Goal: Task Accomplishment & Management: Use online tool/utility

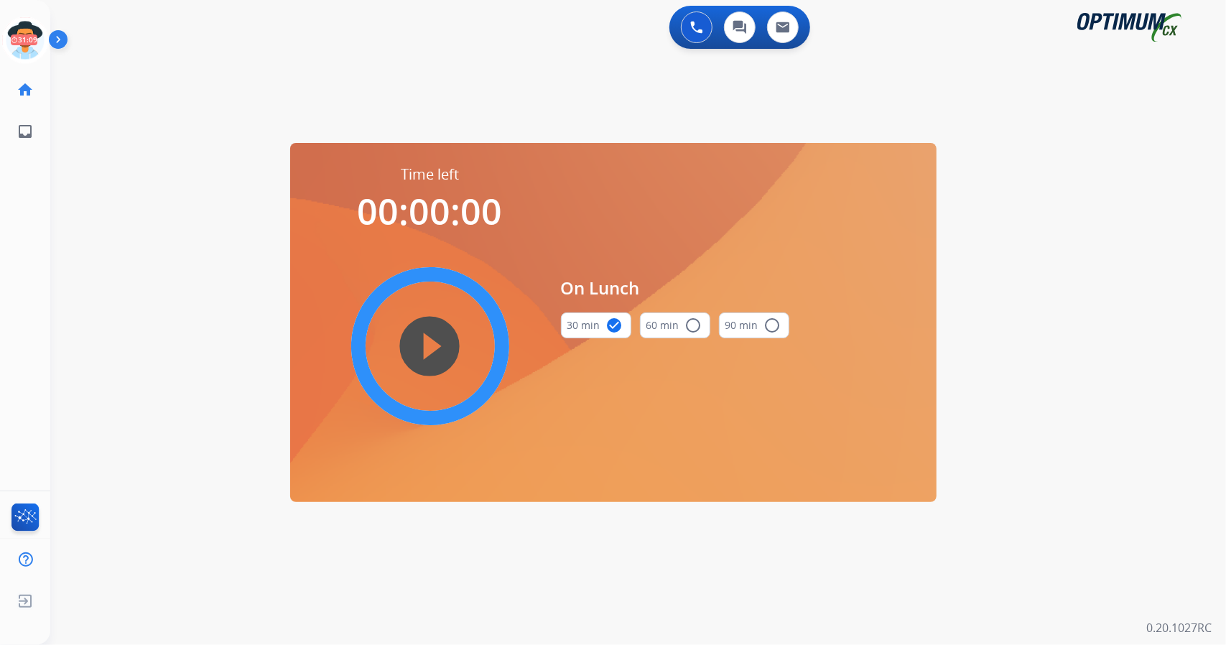
scroll to position [0, 4]
click at [14, 53] on icon at bounding box center [22, 40] width 47 height 47
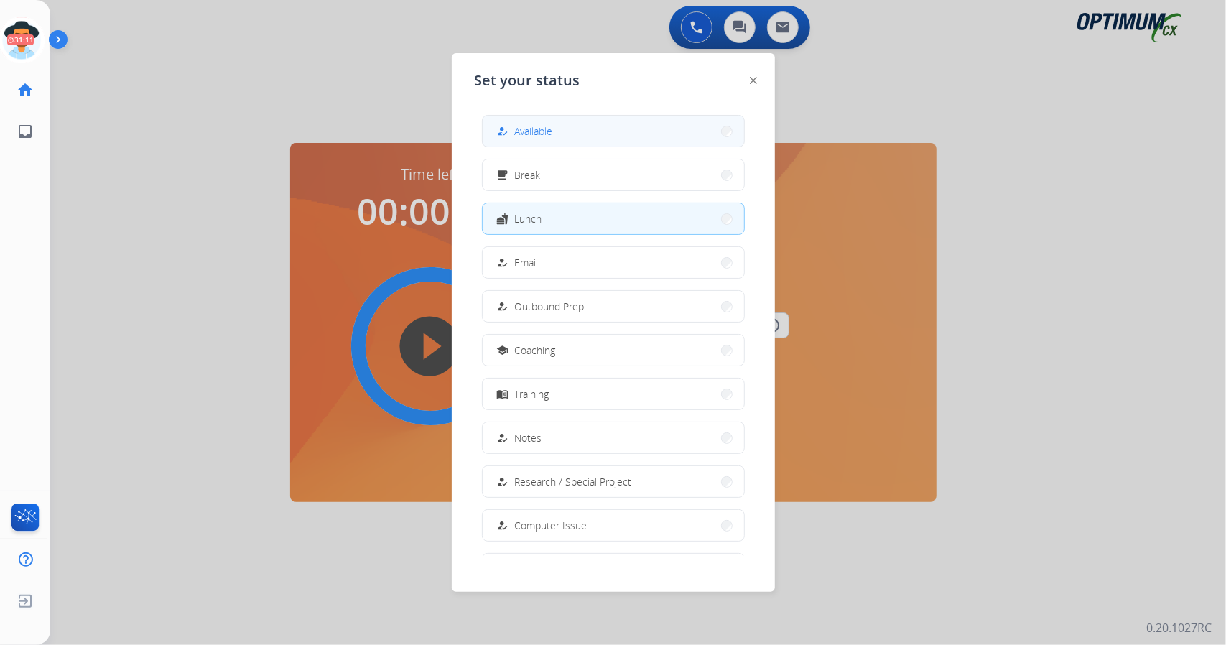
click at [681, 130] on button "how_to_reg Available" at bounding box center [613, 131] width 261 height 31
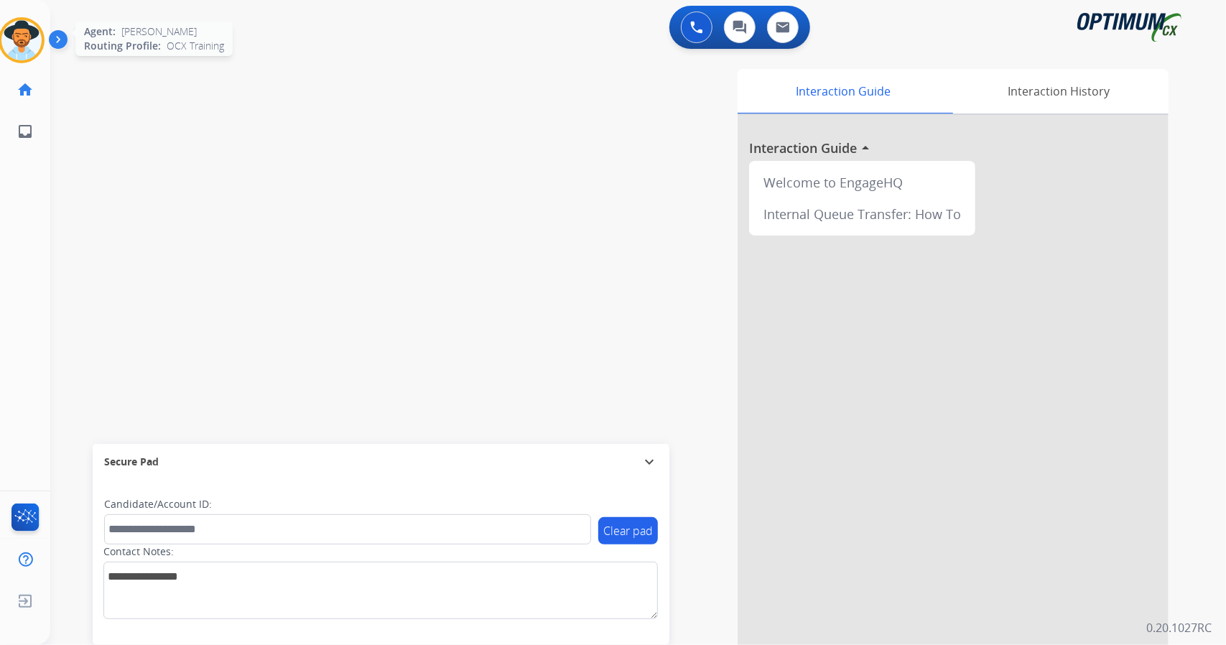
click at [18, 38] on img at bounding box center [21, 40] width 40 height 40
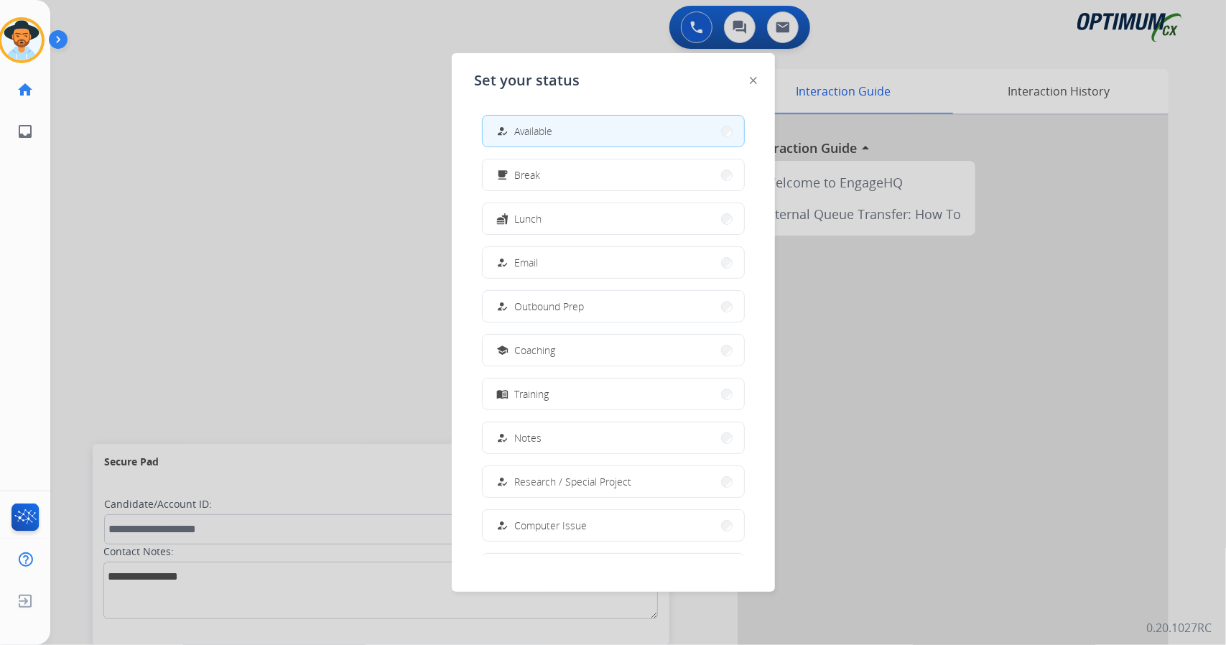
click at [398, 171] on div at bounding box center [613, 322] width 1226 height 645
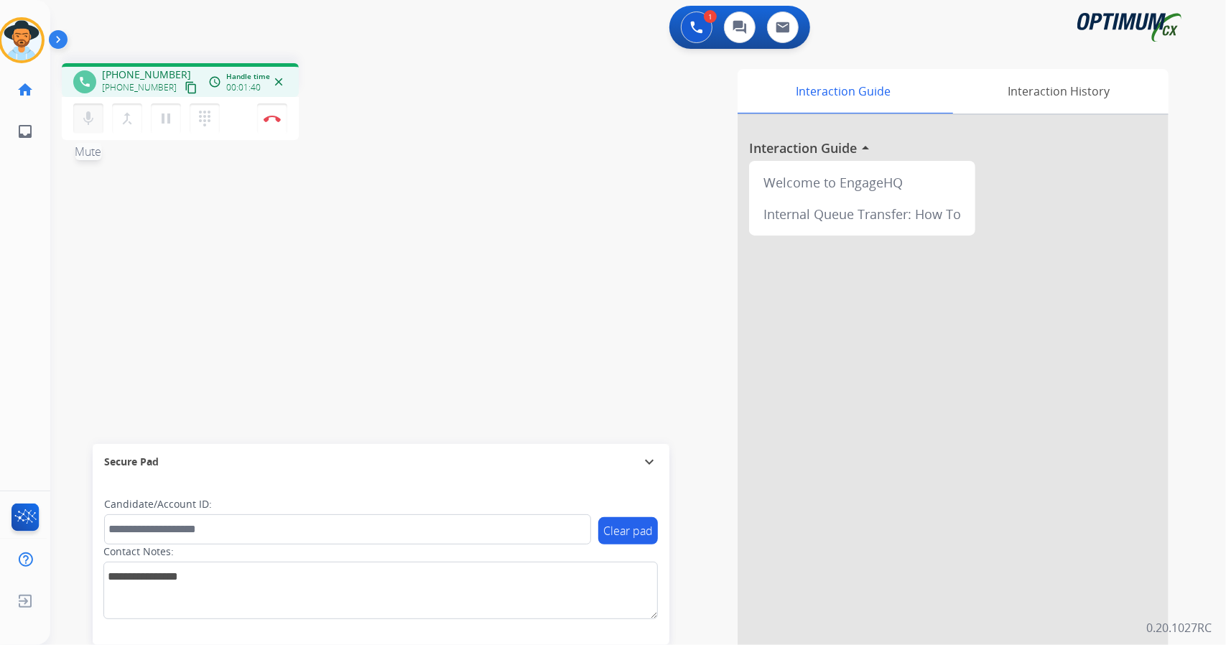
click at [86, 121] on mat-icon "mic" at bounding box center [88, 118] width 17 height 17
click at [86, 121] on mat-icon "mic_off" at bounding box center [88, 118] width 17 height 17
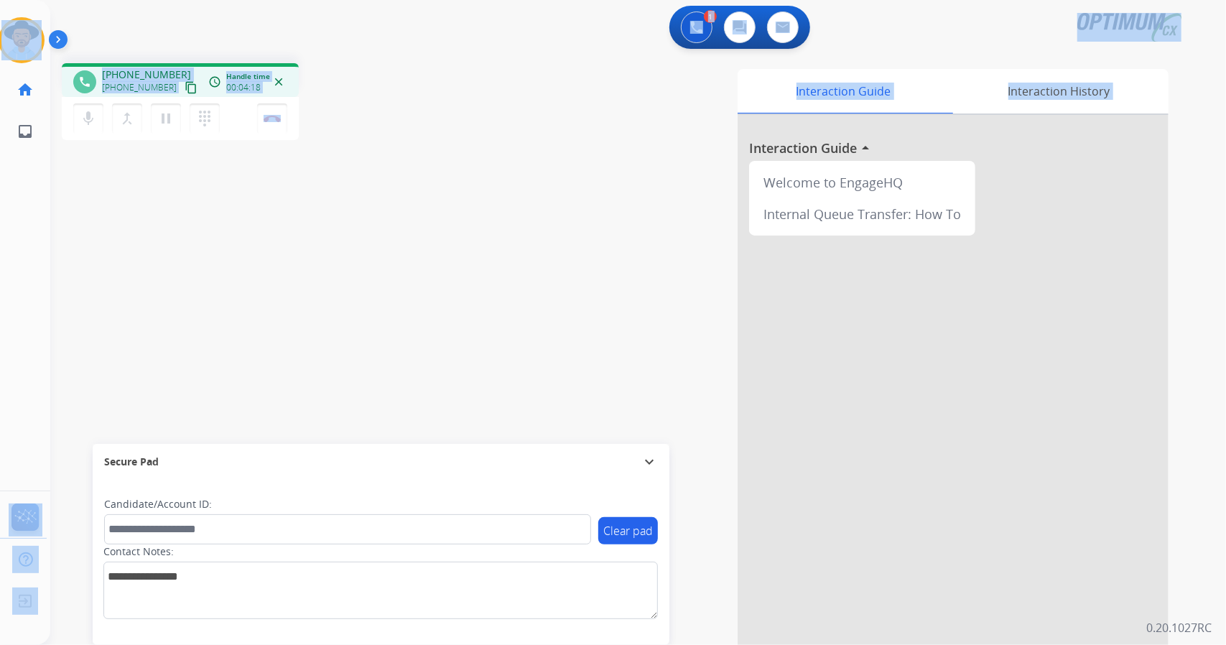
drag, startPoint x: 9, startPoint y: 9, endPoint x: 675, endPoint y: 406, distance: 775.8
click at [675, 406] on div "Outbound call Quit Outbound call Quit Schedule interaction + Add to my list Cus…" at bounding box center [613, 322] width 1226 height 645
click at [366, 140] on div "phone [PHONE_NUMBER] [PHONE_NUMBER] content_copy access_time Call metrics Queue…" at bounding box center [257, 103] width 390 height 81
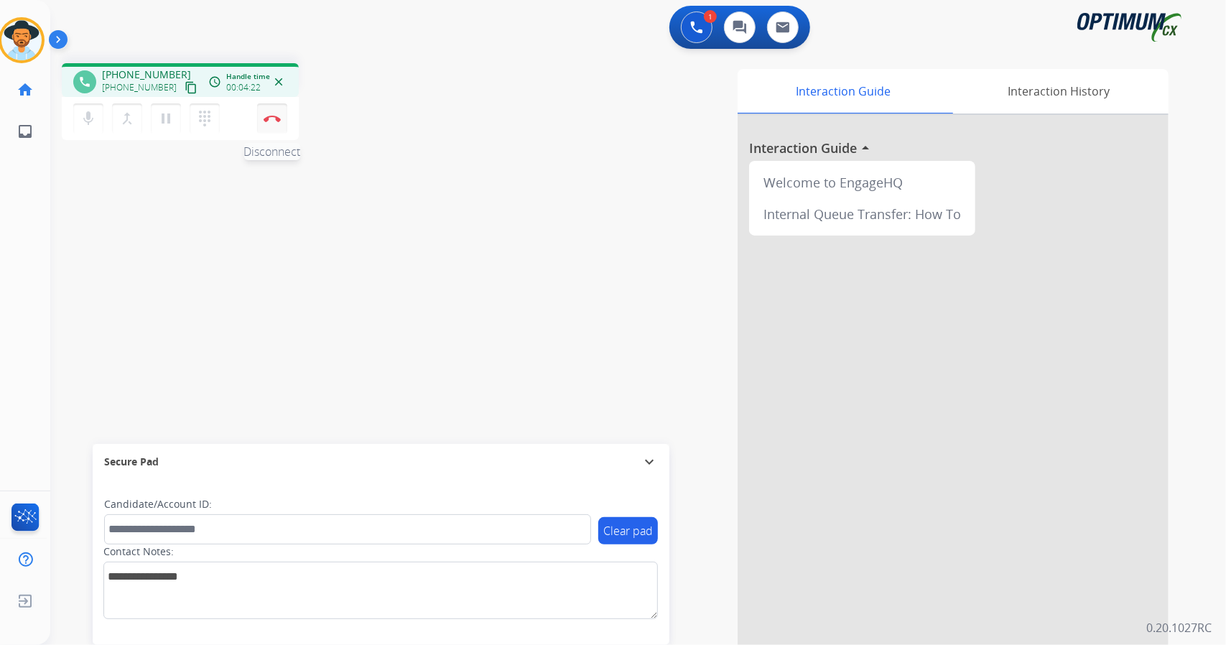
click at [265, 116] on img at bounding box center [272, 118] width 17 height 7
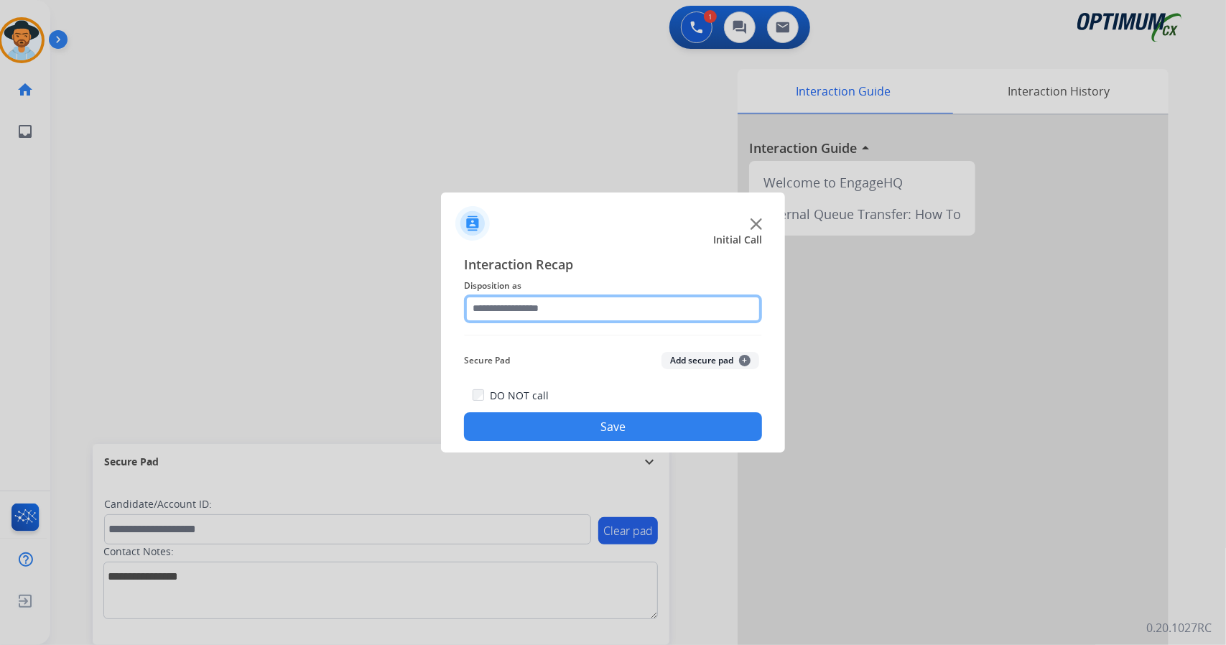
click at [546, 314] on input "text" at bounding box center [613, 308] width 298 height 29
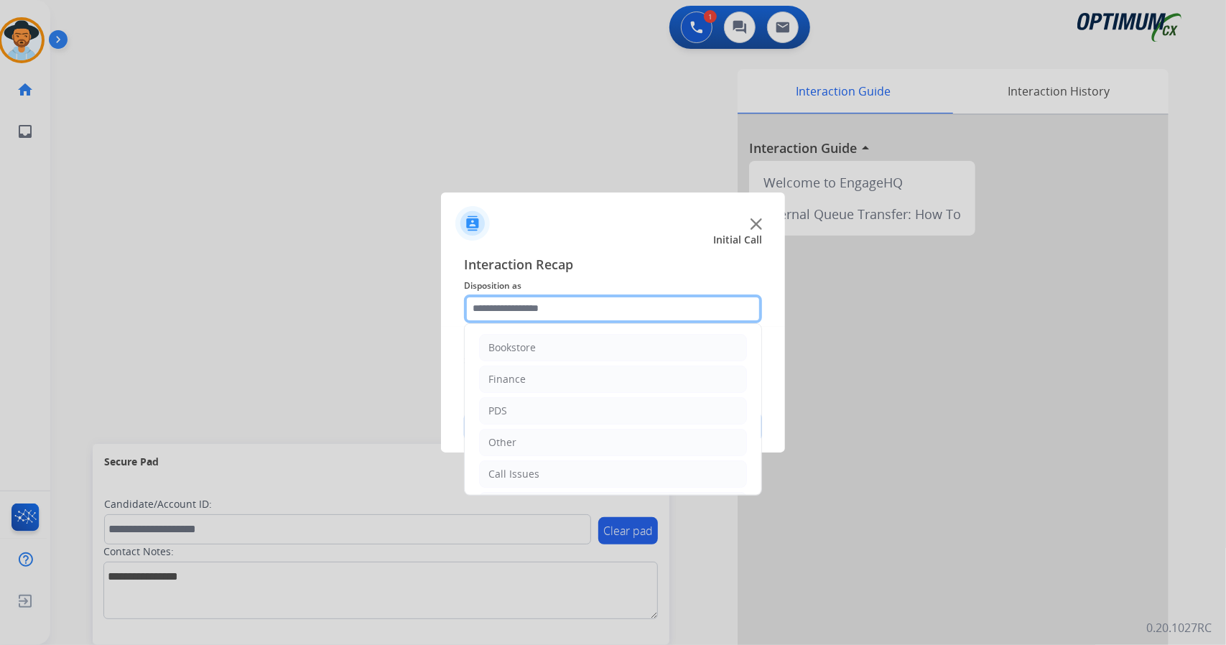
scroll to position [93, 0]
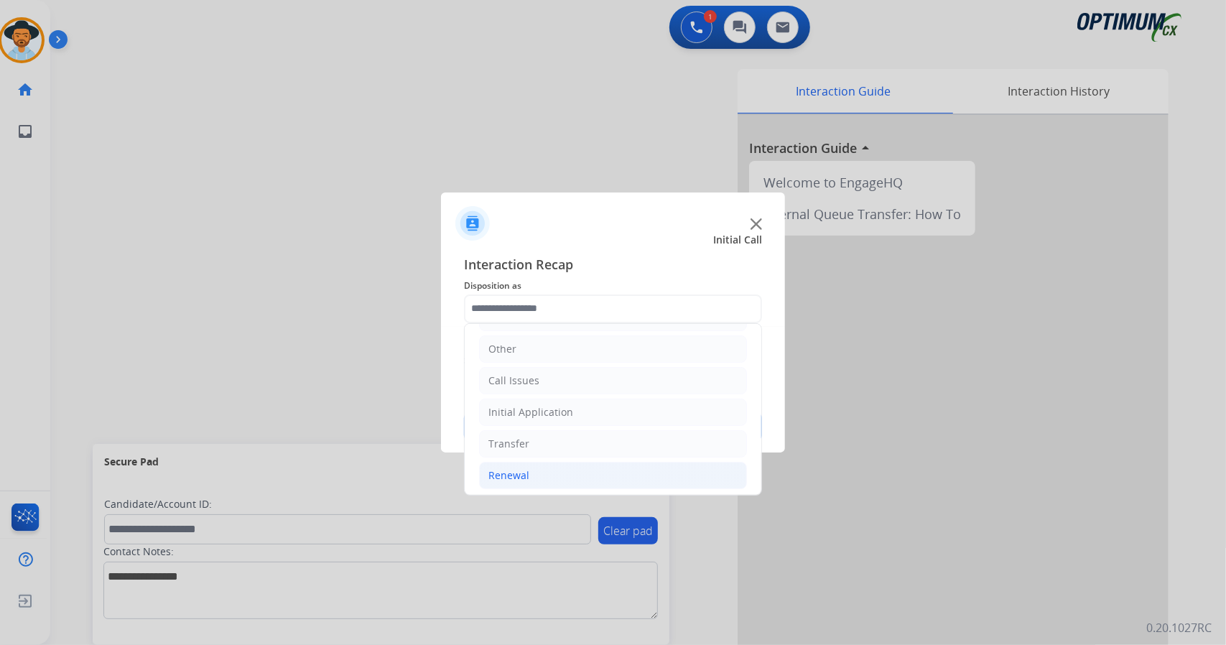
click at [568, 469] on li "Renewal" at bounding box center [613, 475] width 268 height 27
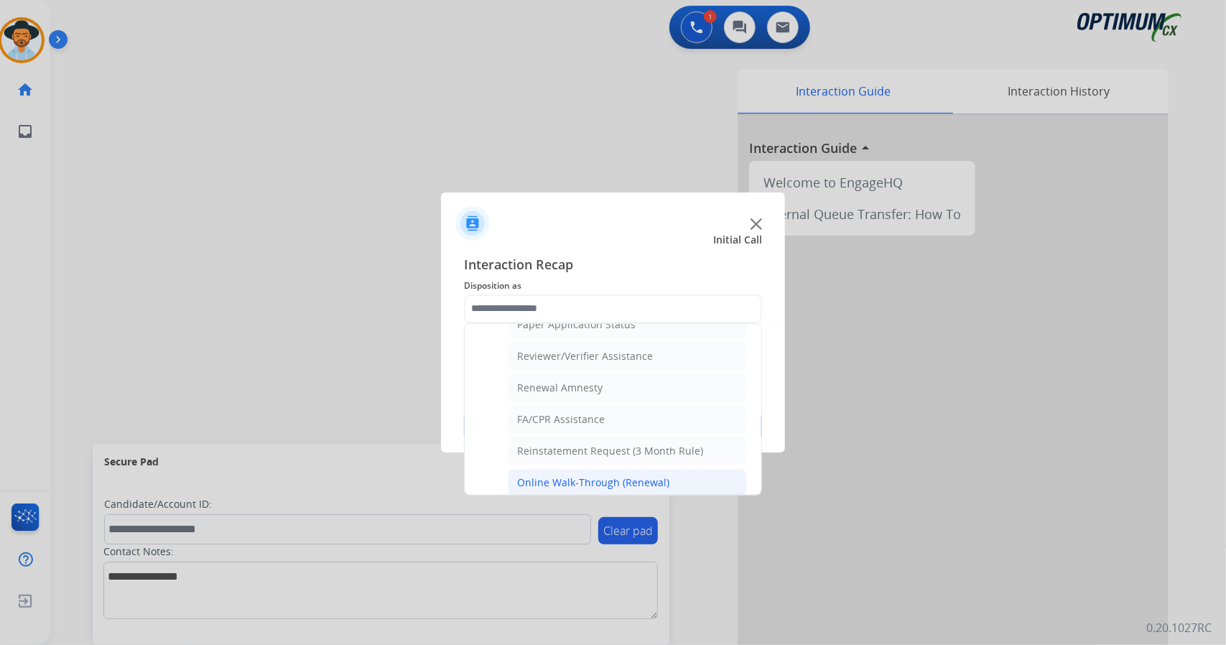
click at [591, 475] on div "Online Walk-Through (Renewal)" at bounding box center [593, 482] width 152 height 14
type input "**********"
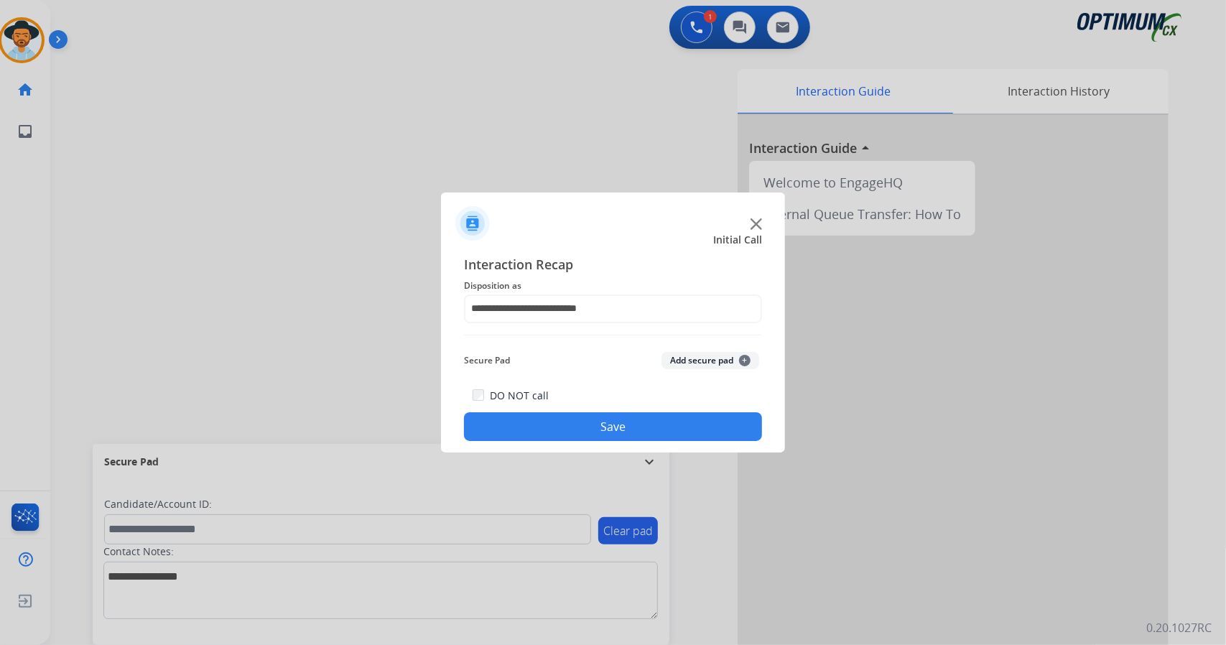
click at [576, 432] on button "Save" at bounding box center [613, 426] width 298 height 29
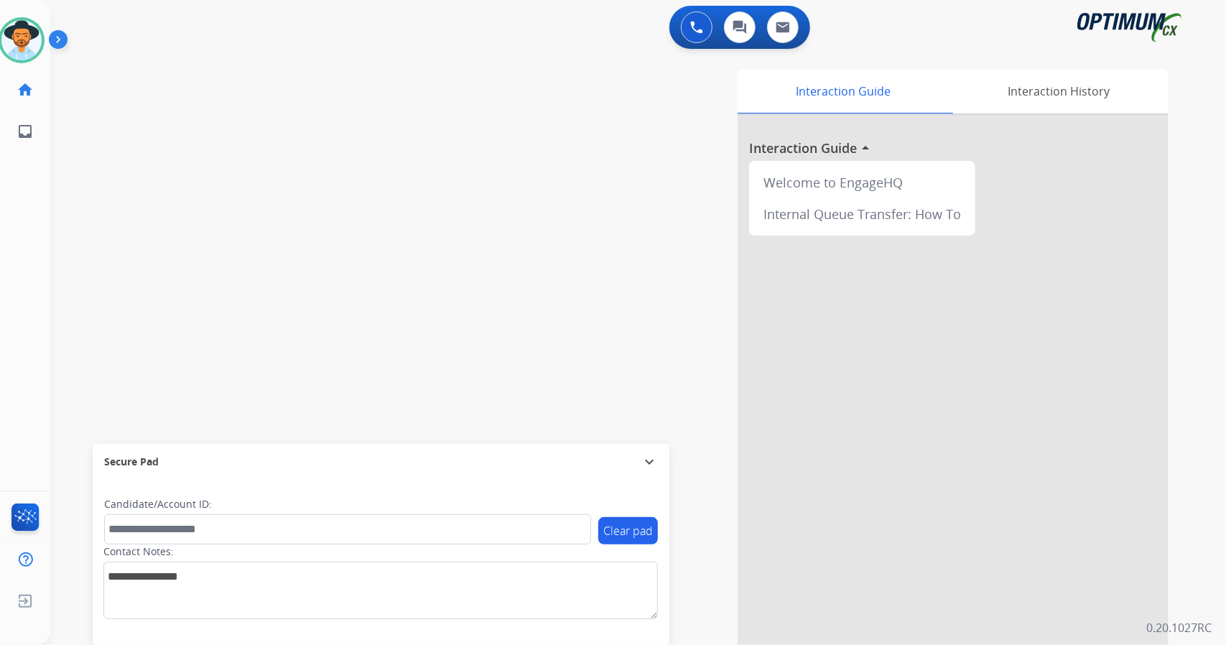
click at [246, 145] on div "swap_horiz Break voice bridge close_fullscreen Connect 3-Way Call merge_type Se…" at bounding box center [620, 351] width 1141 height 599
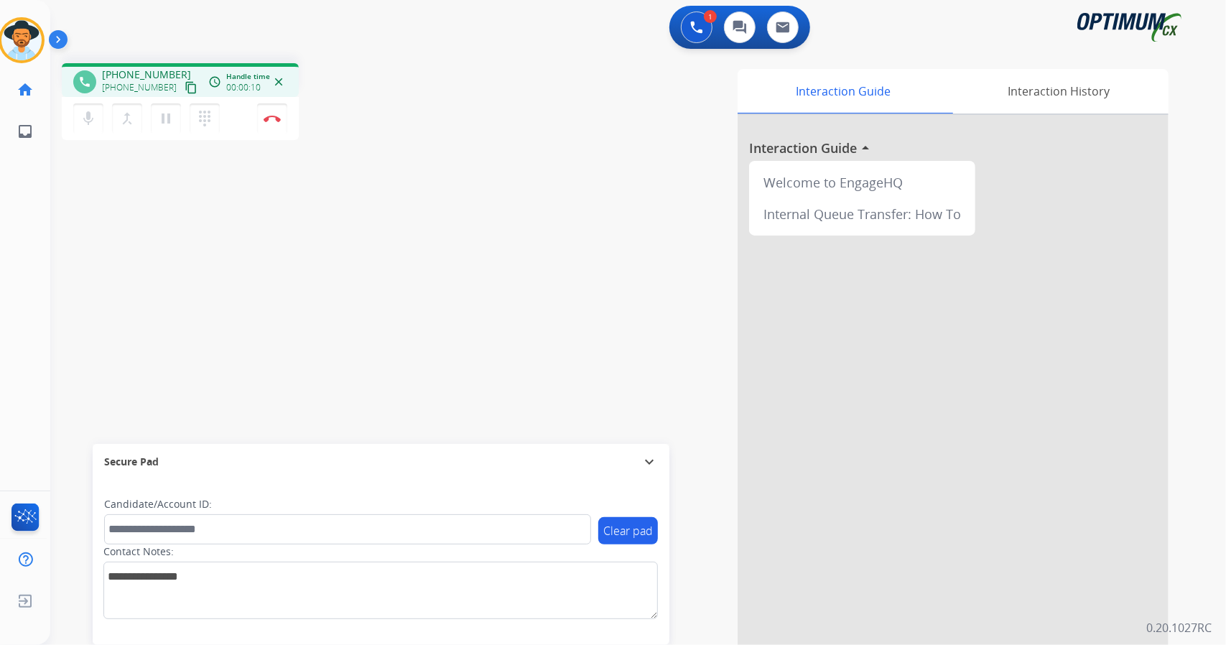
click at [115, 274] on div "phone [PHONE_NUMBER] [PHONE_NUMBER] content_copy access_time Call metrics Queue…" at bounding box center [620, 351] width 1141 height 599
click at [85, 124] on mat-icon "mic" at bounding box center [88, 118] width 17 height 17
click at [85, 124] on mat-icon "mic_off" at bounding box center [88, 118] width 17 height 17
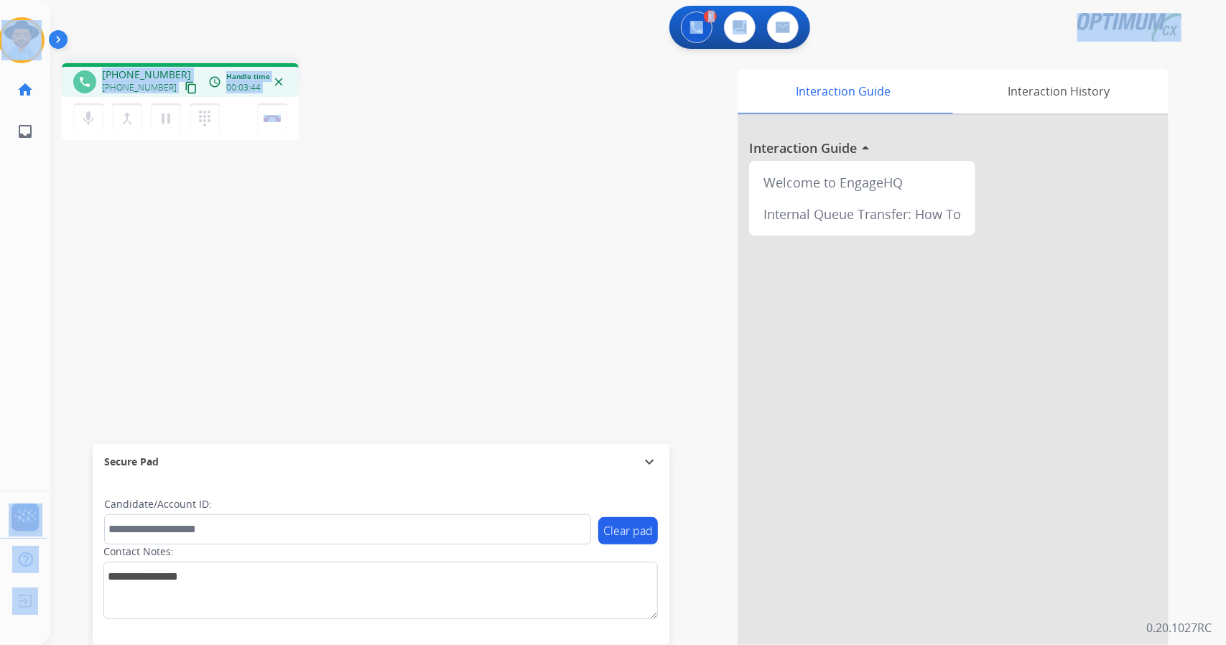
scroll to position [0, 0]
drag, startPoint x: 362, startPoint y: 125, endPoint x: 0, endPoint y: -27, distance: 392.4
click at [0, 0] on html "Outbound call Quit Outbound call Quit Schedule interaction + Add to my list Cus…" at bounding box center [613, 322] width 1226 height 645
click at [141, 39] on div "1 Voice Interactions 0 Chat Interactions 0 Email Interactions" at bounding box center [630, 29] width 1124 height 46
drag, startPoint x: 1, startPoint y: 2, endPoint x: 583, endPoint y: 299, distance: 653.0
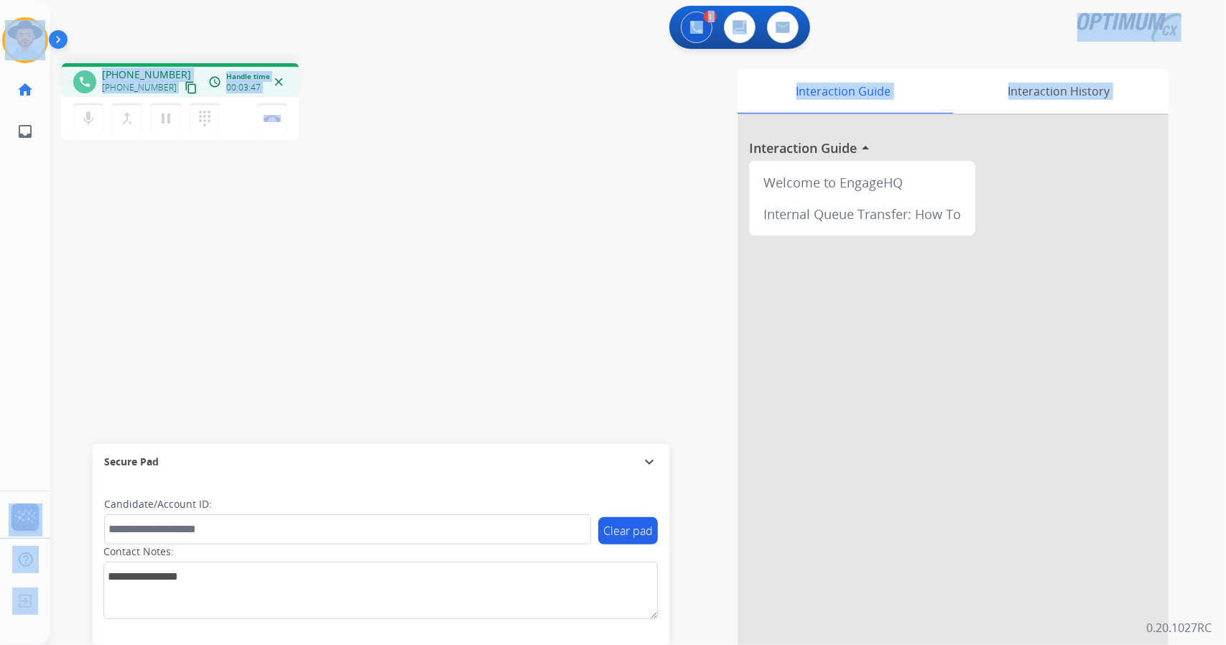
click at [583, 299] on div "Outbound call Quit Outbound call Quit Schedule interaction + Add to my list Cus…" at bounding box center [613, 322] width 1226 height 645
click at [271, 109] on button "Disconnect" at bounding box center [272, 118] width 30 height 30
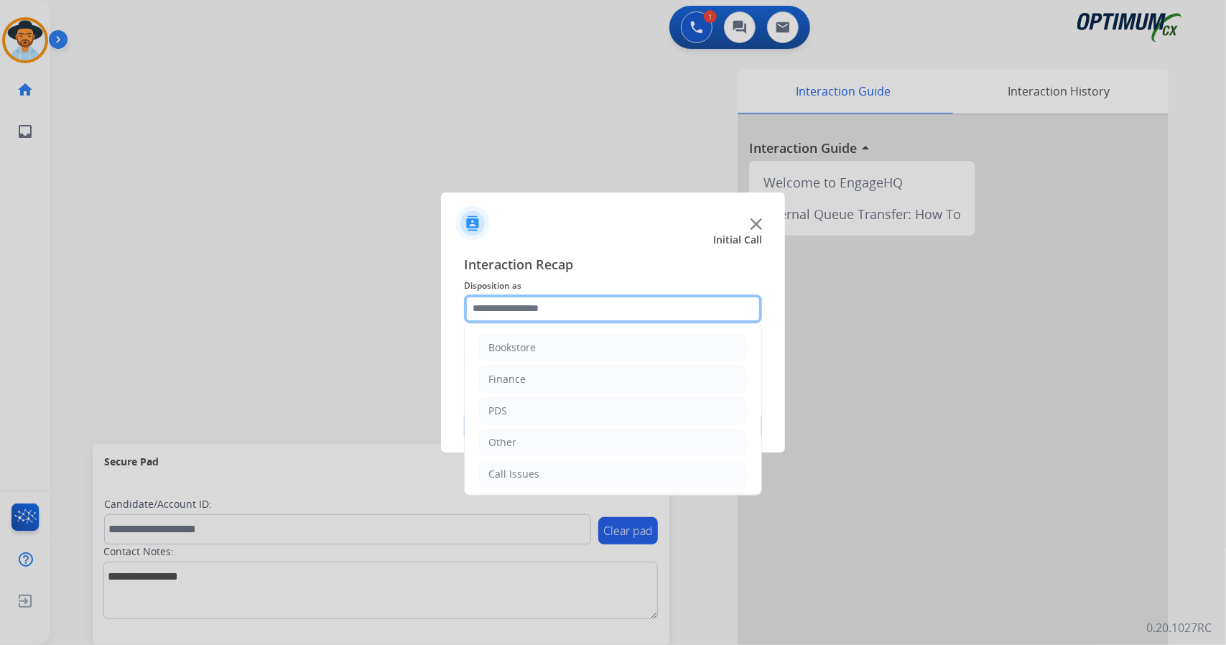
click at [562, 321] on input "text" at bounding box center [613, 308] width 298 height 29
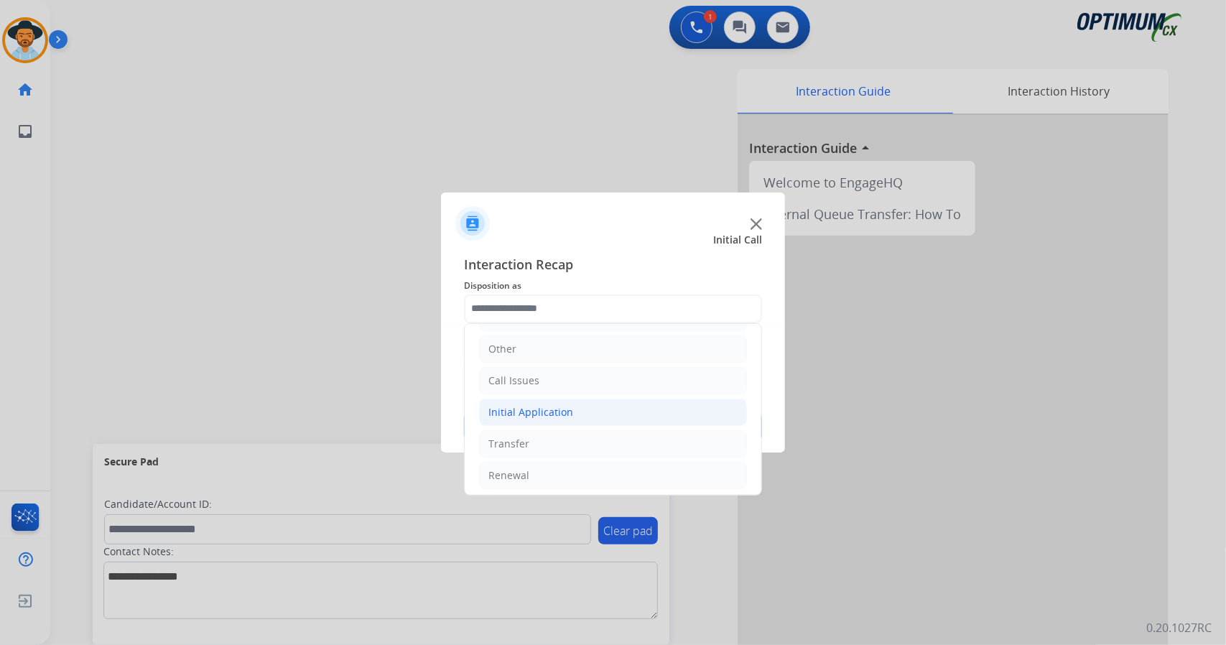
click at [580, 406] on li "Initial Application" at bounding box center [613, 412] width 268 height 27
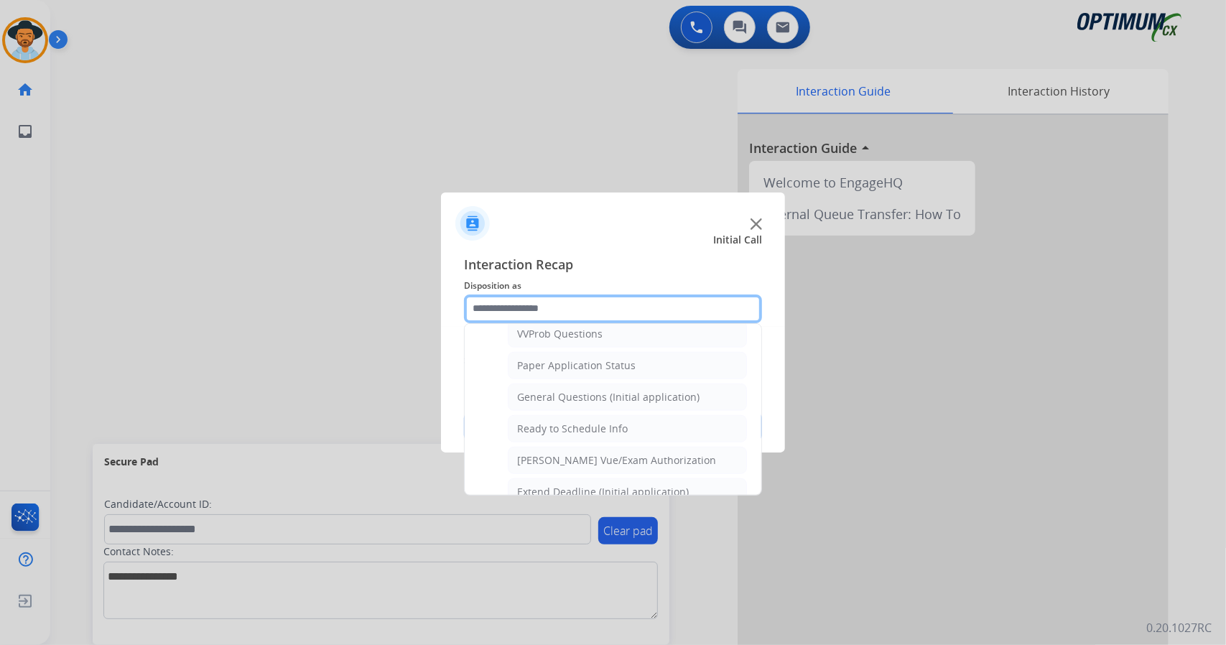
scroll to position [787, 0]
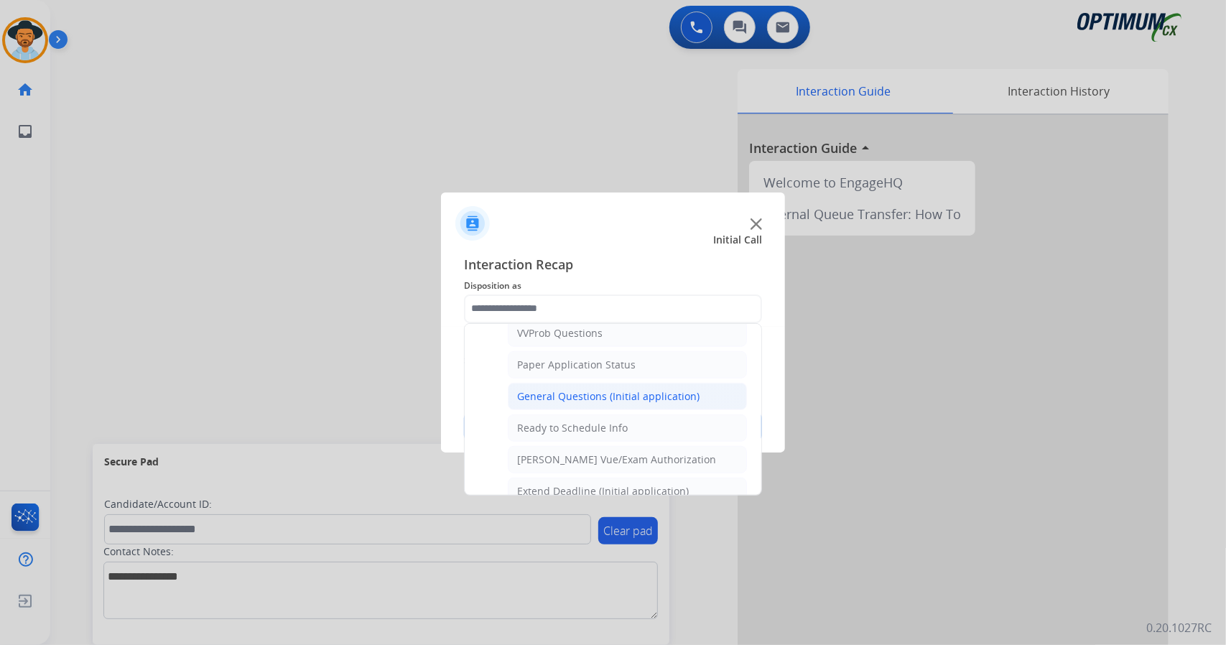
click at [580, 389] on div "General Questions (Initial application)" at bounding box center [608, 396] width 182 height 14
type input "**********"
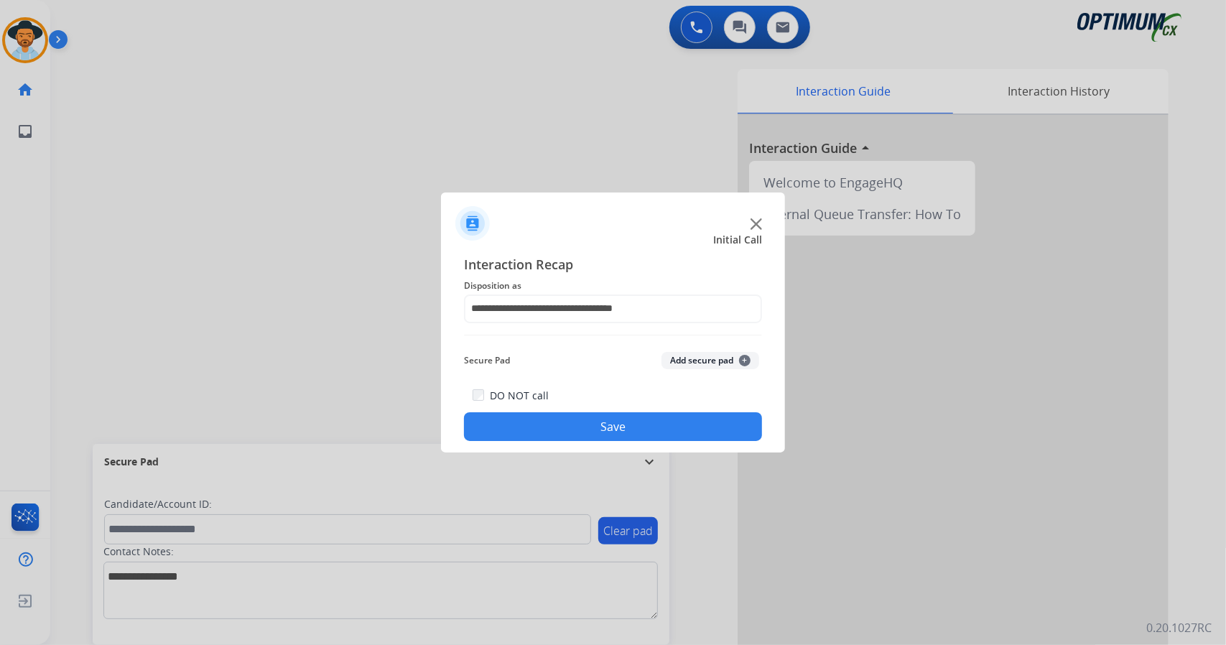
click at [564, 436] on button "Save" at bounding box center [613, 426] width 298 height 29
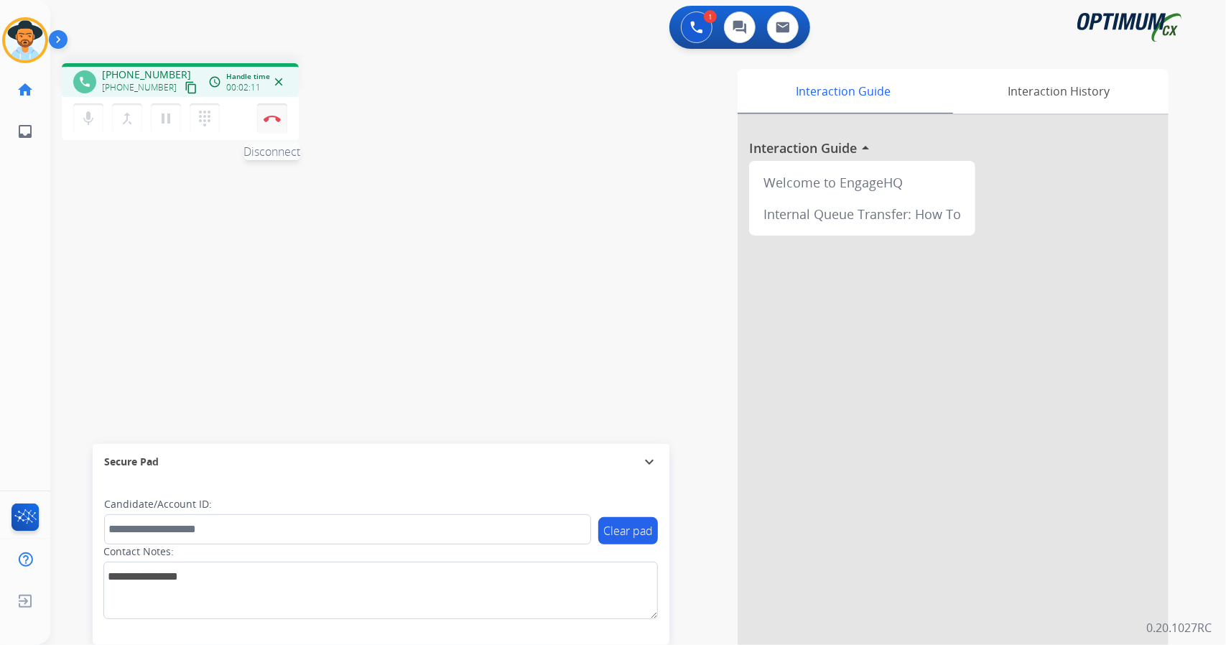
click at [282, 117] on button "Disconnect" at bounding box center [272, 118] width 30 height 30
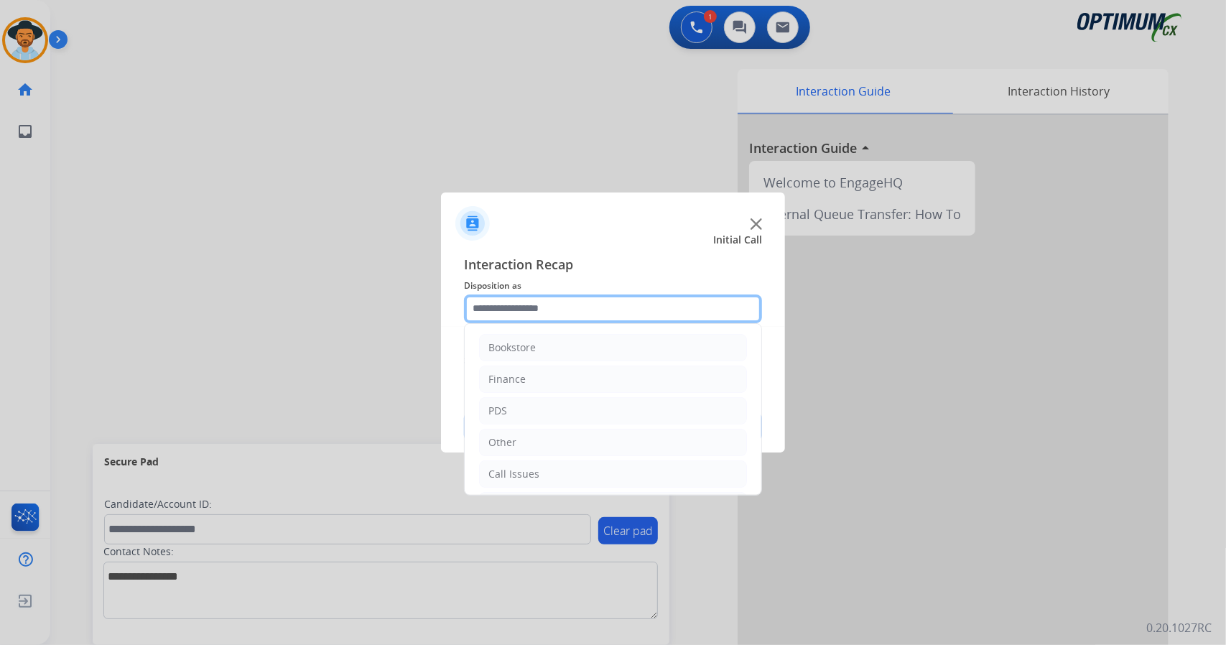
click at [542, 302] on input "text" at bounding box center [613, 308] width 298 height 29
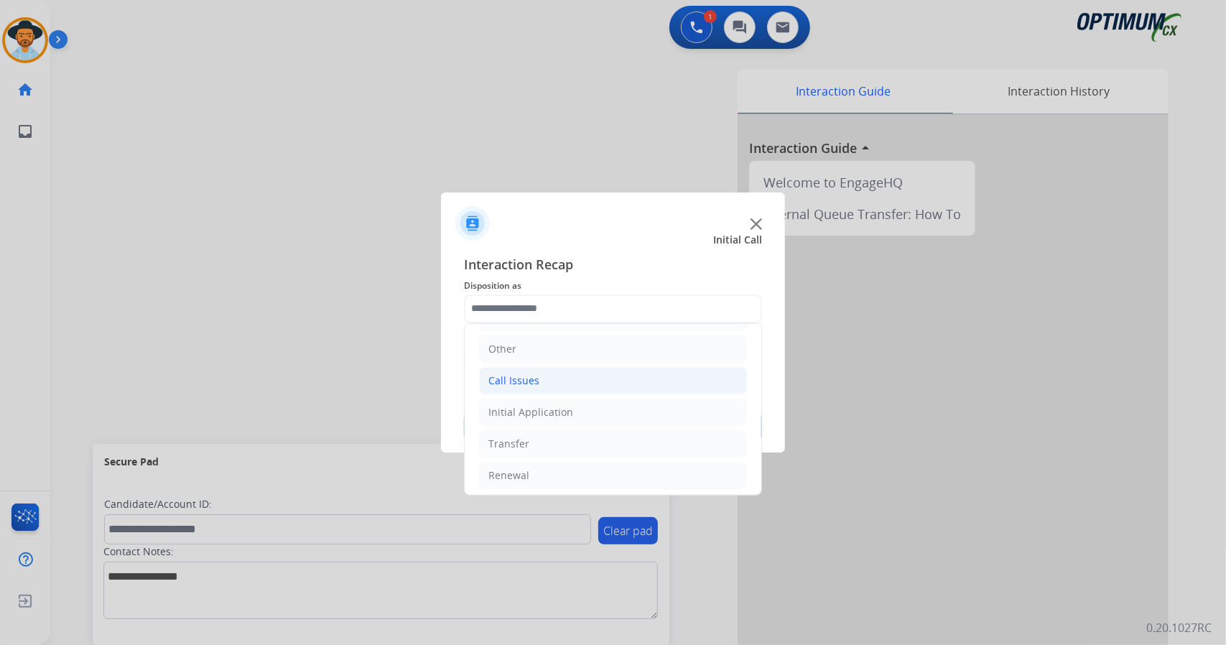
click at [549, 377] on li "Call Issues" at bounding box center [613, 380] width 268 height 27
click at [570, 440] on div "Wrong Number/Wrong Department" at bounding box center [602, 444] width 171 height 14
type input "**********"
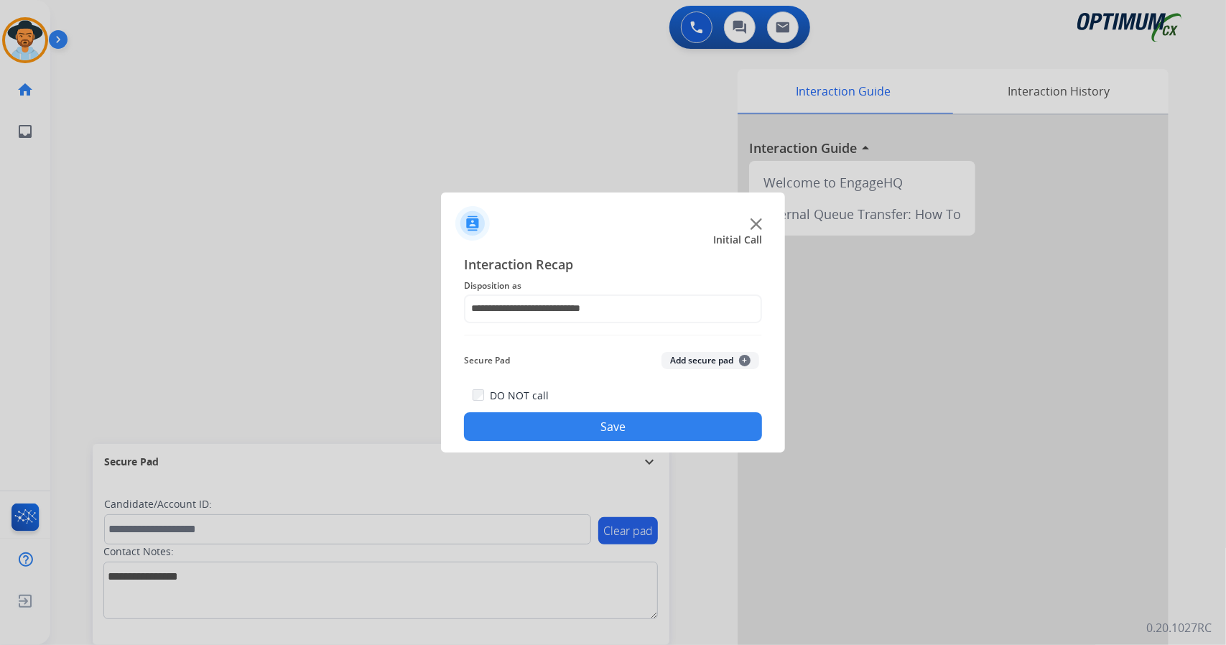
click at [563, 426] on button "Save" at bounding box center [613, 426] width 298 height 29
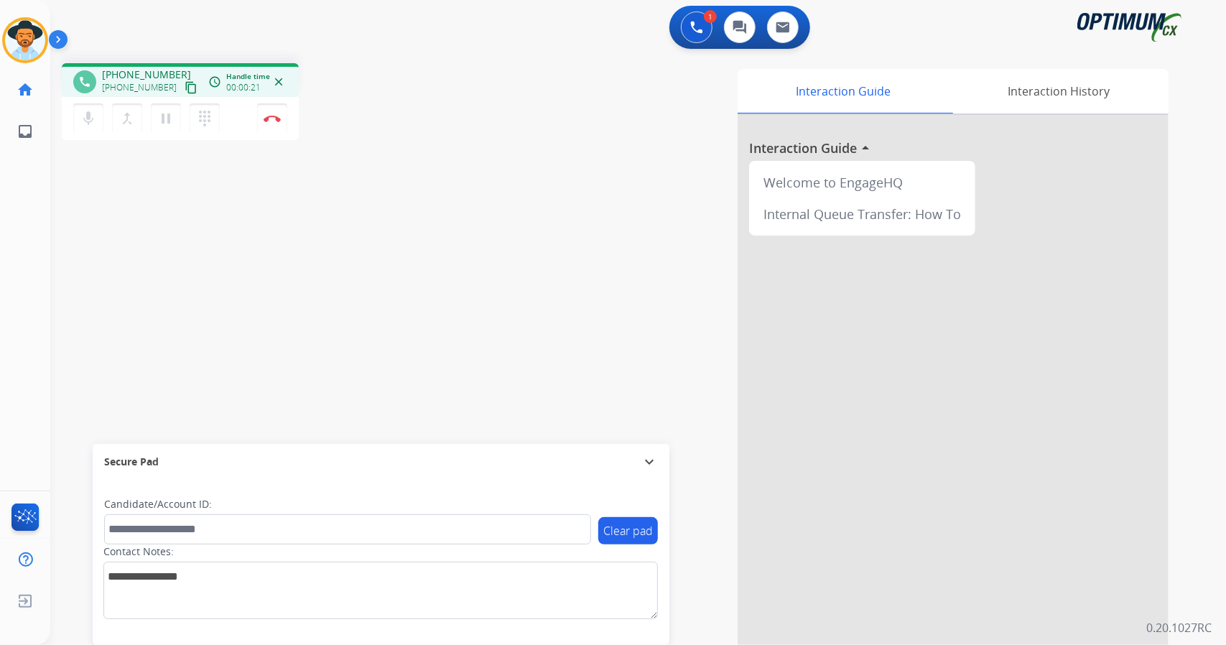
click at [177, 210] on div "phone [PHONE_NUMBER] [PHONE_NUMBER] content_copy access_time Call metrics Queue…" at bounding box center [620, 351] width 1141 height 599
click at [181, 245] on div "phone [PHONE_NUMBER] [PHONE_NUMBER] content_copy access_time Call metrics Queue…" at bounding box center [620, 351] width 1141 height 599
click at [277, 118] on img at bounding box center [272, 118] width 17 height 7
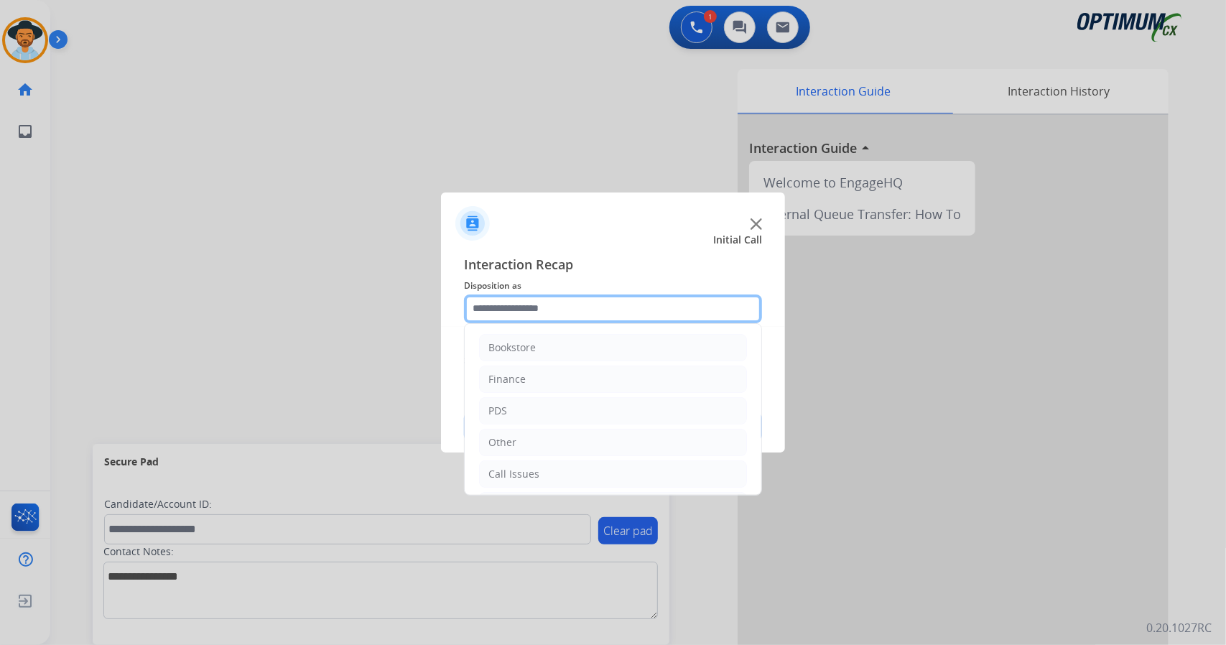
click at [547, 310] on input "text" at bounding box center [613, 308] width 298 height 29
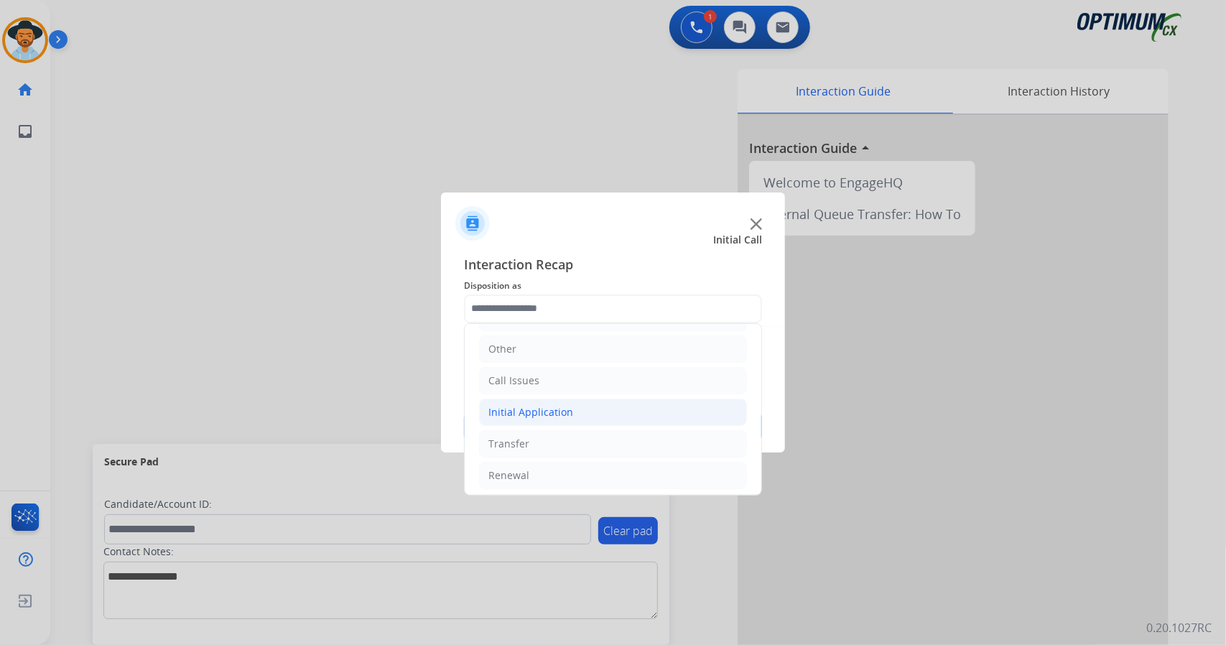
click at [577, 406] on li "Initial Application" at bounding box center [613, 412] width 268 height 27
click at [580, 465] on li "Appeals" at bounding box center [627, 475] width 239 height 27
type input "*******"
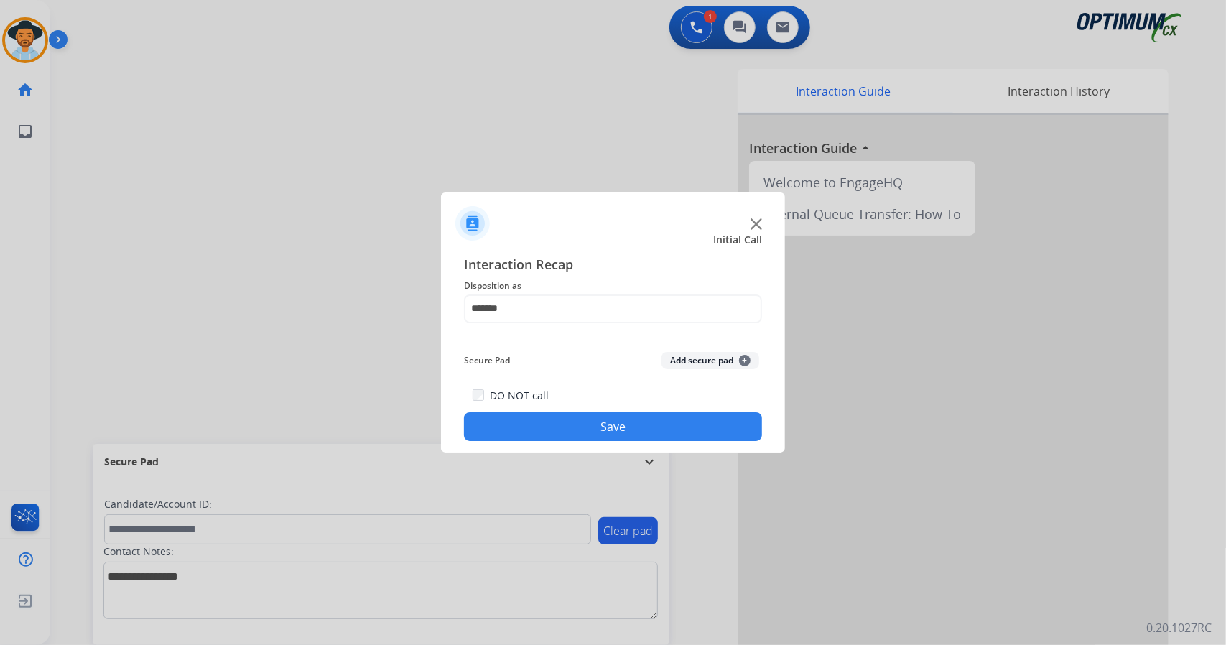
click at [564, 438] on button "Save" at bounding box center [613, 426] width 298 height 29
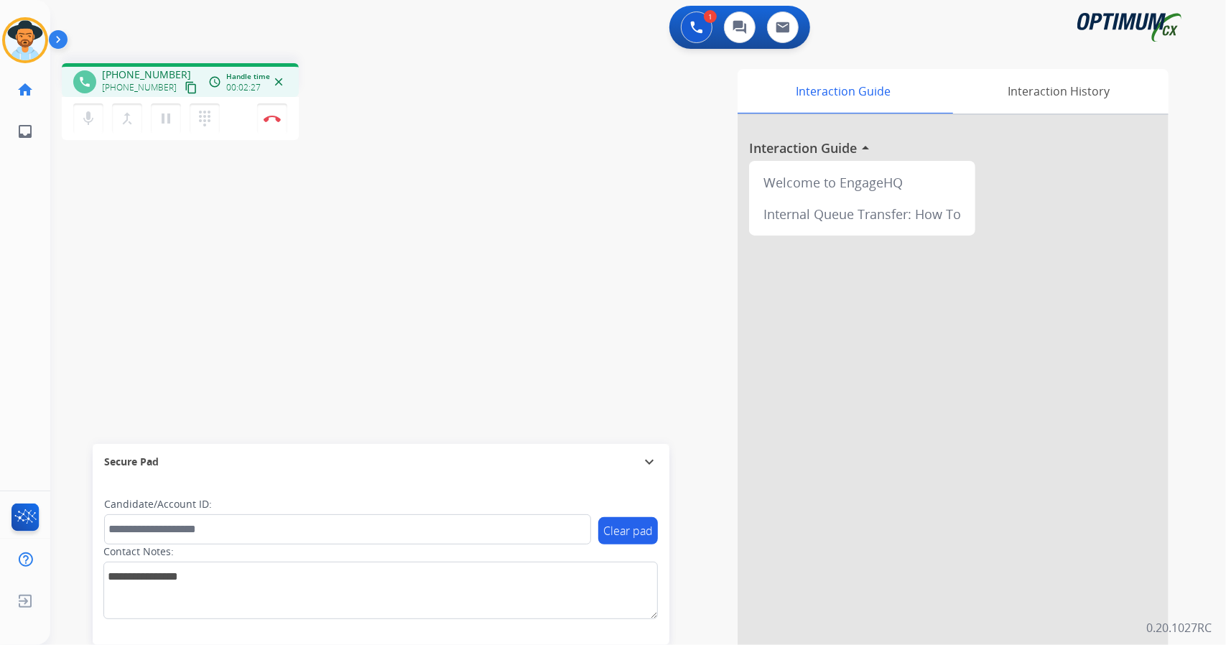
click at [195, 259] on div "phone [PHONE_NUMBER] [PHONE_NUMBER] content_copy access_time Call metrics Queue…" at bounding box center [620, 351] width 1141 height 599
click at [279, 117] on img at bounding box center [272, 118] width 17 height 7
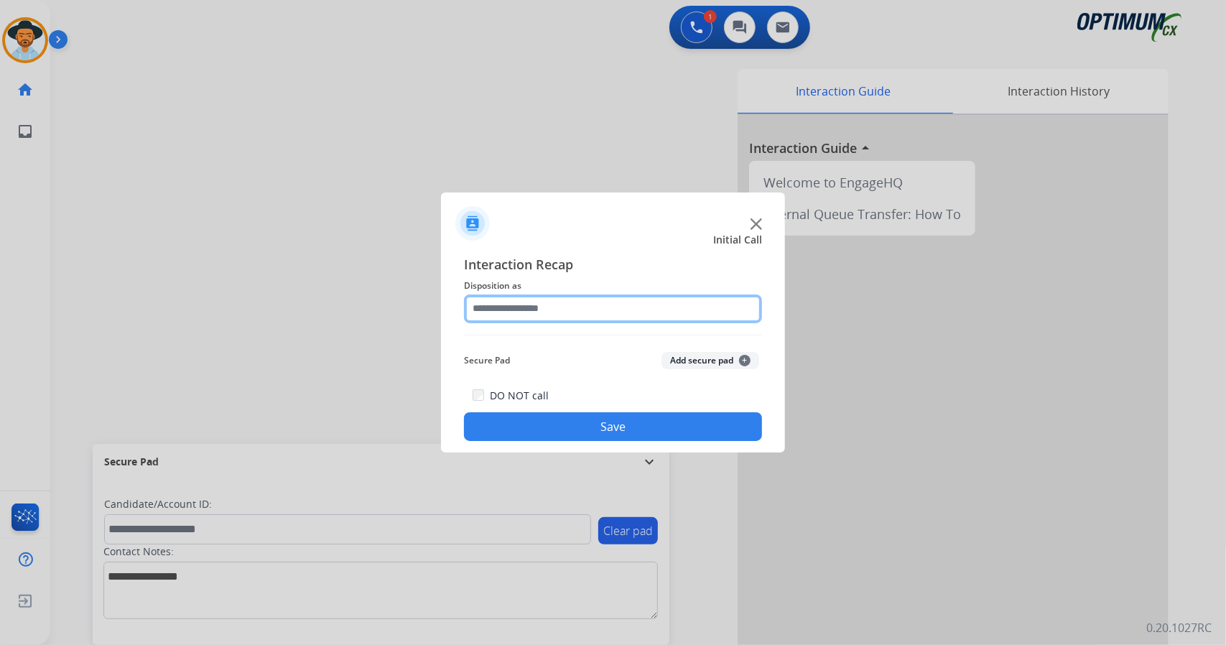
click at [627, 311] on input "text" at bounding box center [613, 308] width 298 height 29
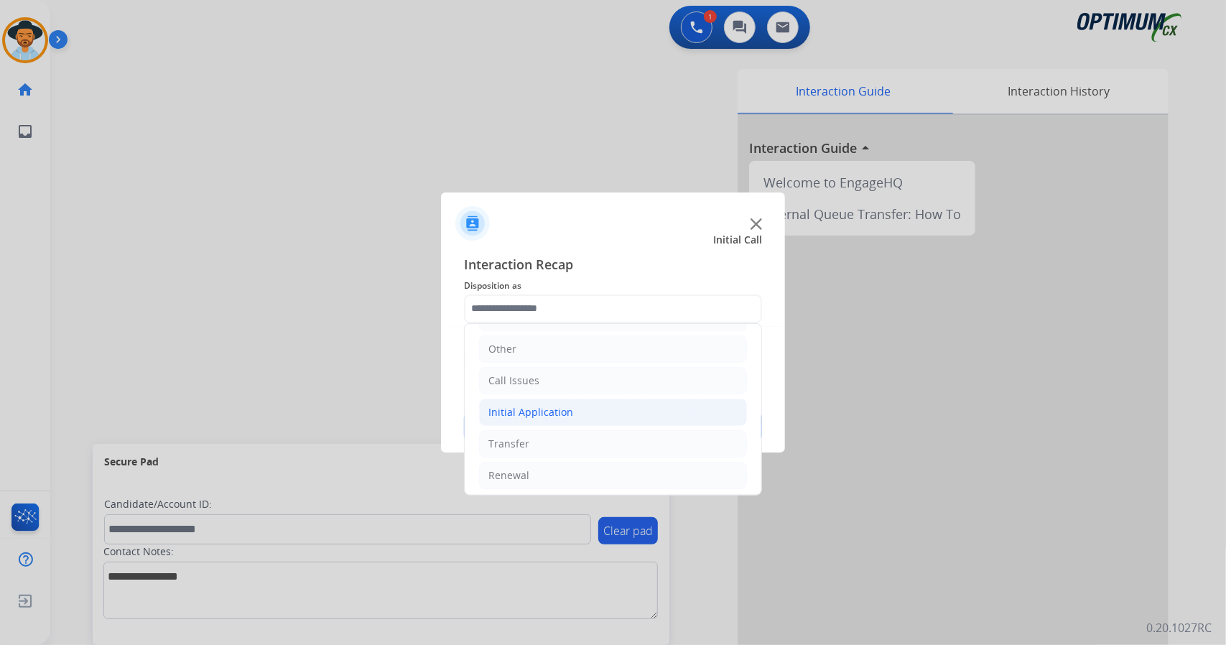
click at [583, 419] on li "Initial Application" at bounding box center [613, 412] width 268 height 27
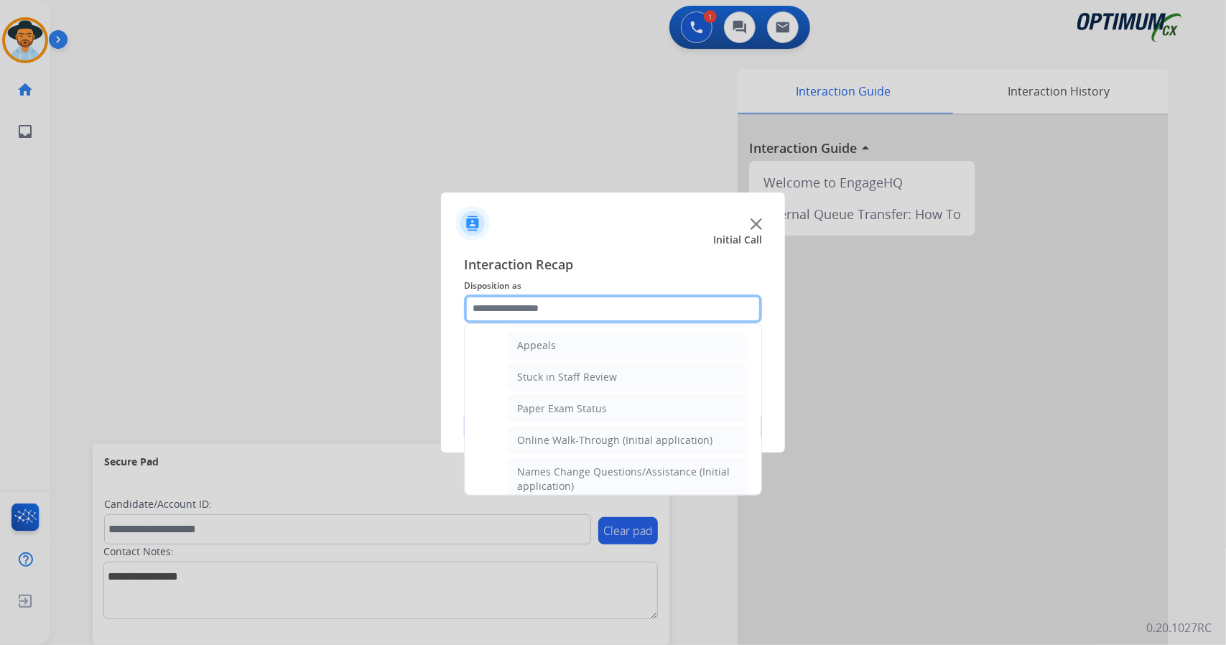
scroll to position [249, 0]
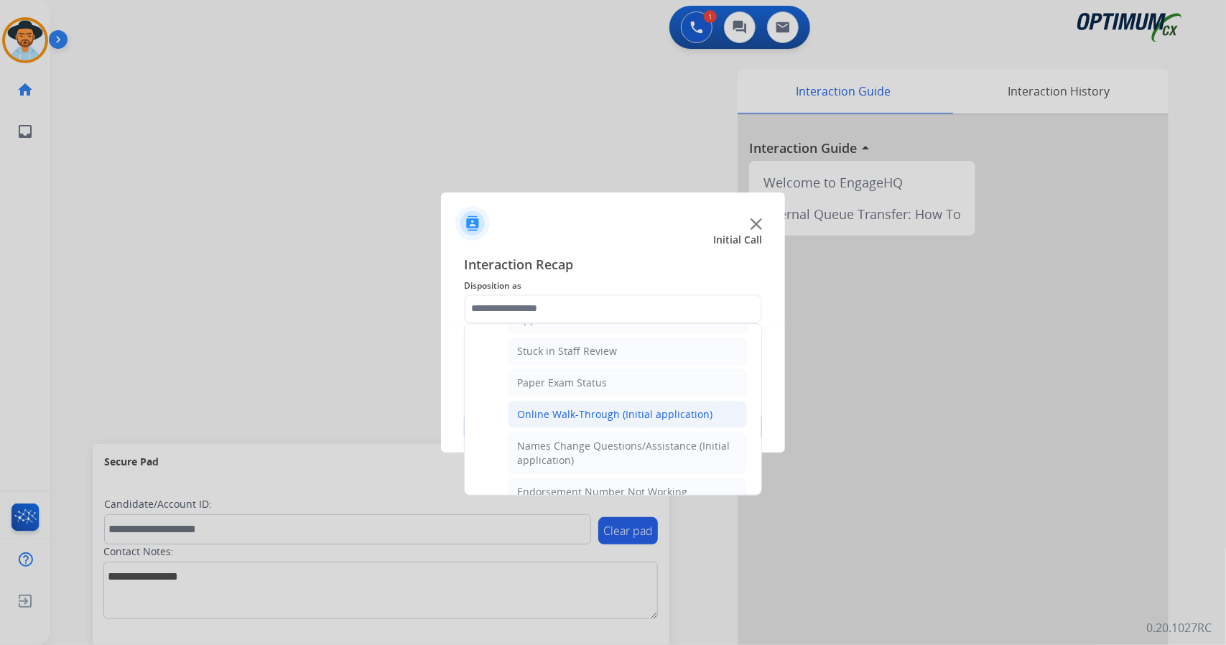
click at [583, 407] on div "Online Walk-Through (Initial application)" at bounding box center [614, 414] width 195 height 14
type input "**********"
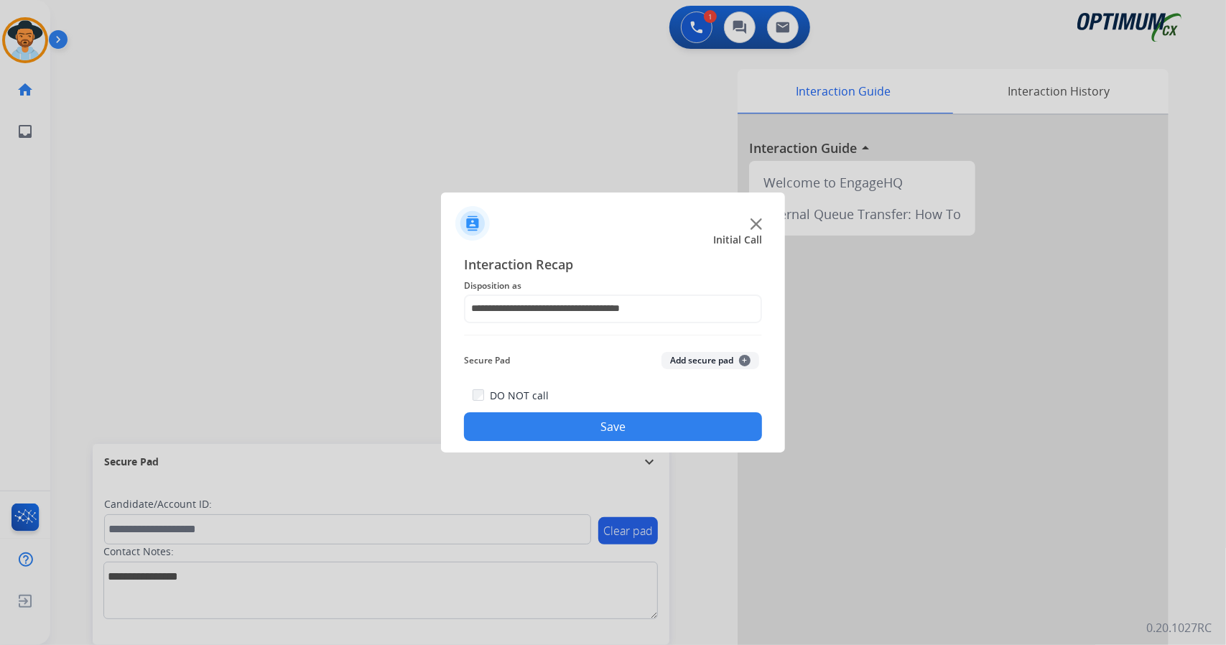
click at [580, 422] on button "Save" at bounding box center [613, 426] width 298 height 29
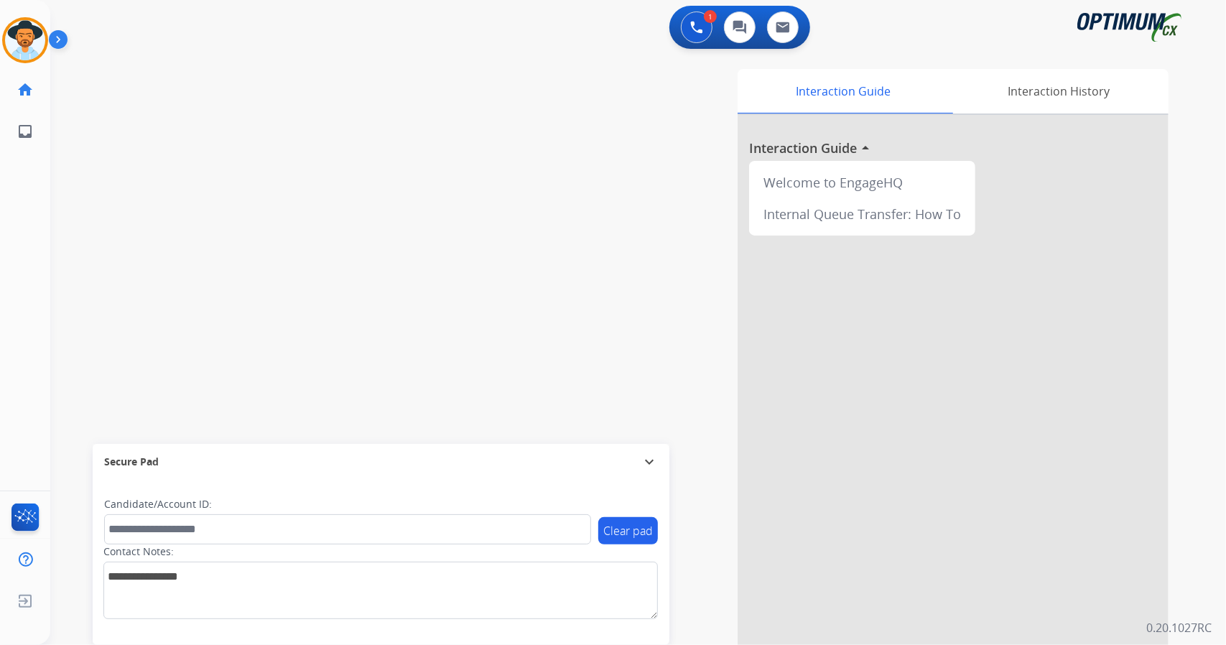
click at [580, 422] on div "Interaction Guide Interaction History Interaction Guide arrow_drop_up Welcome t…" at bounding box center [812, 360] width 711 height 582
click at [383, 262] on div "swap_horiz Break voice bridge close_fullscreen Connect 3-Way Call merge_type Se…" at bounding box center [620, 351] width 1141 height 599
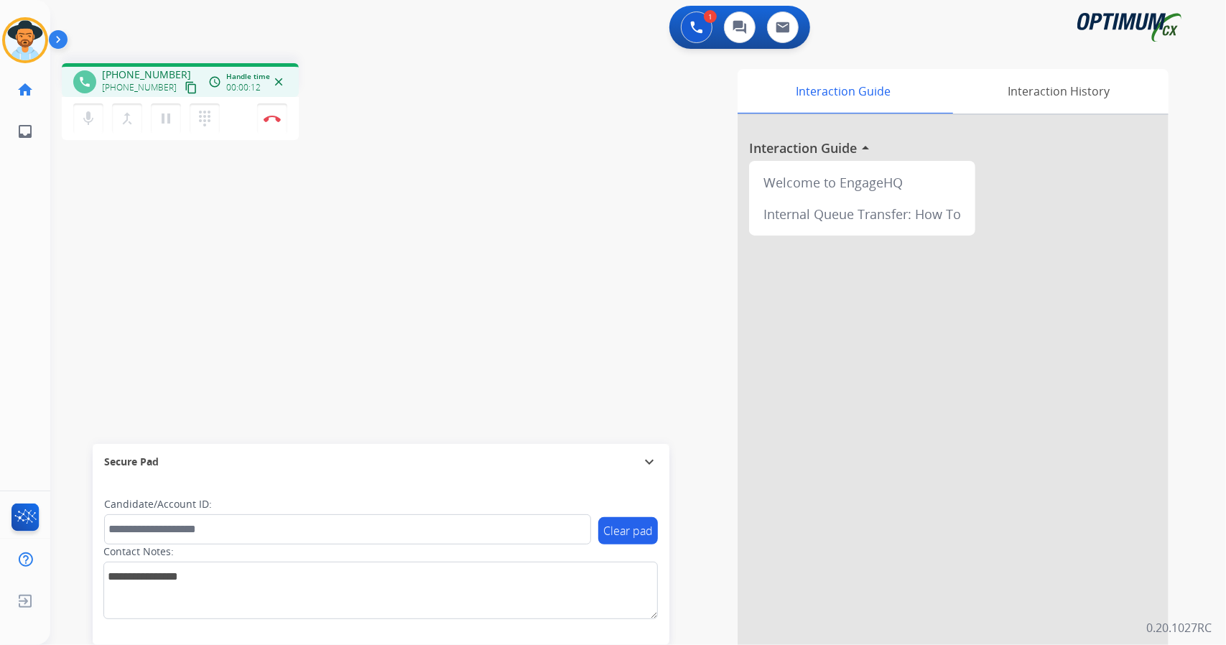
click at [201, 222] on div "phone [PHONE_NUMBER] [PHONE_NUMBER] content_copy access_time Call metrics Queue…" at bounding box center [620, 351] width 1141 height 599
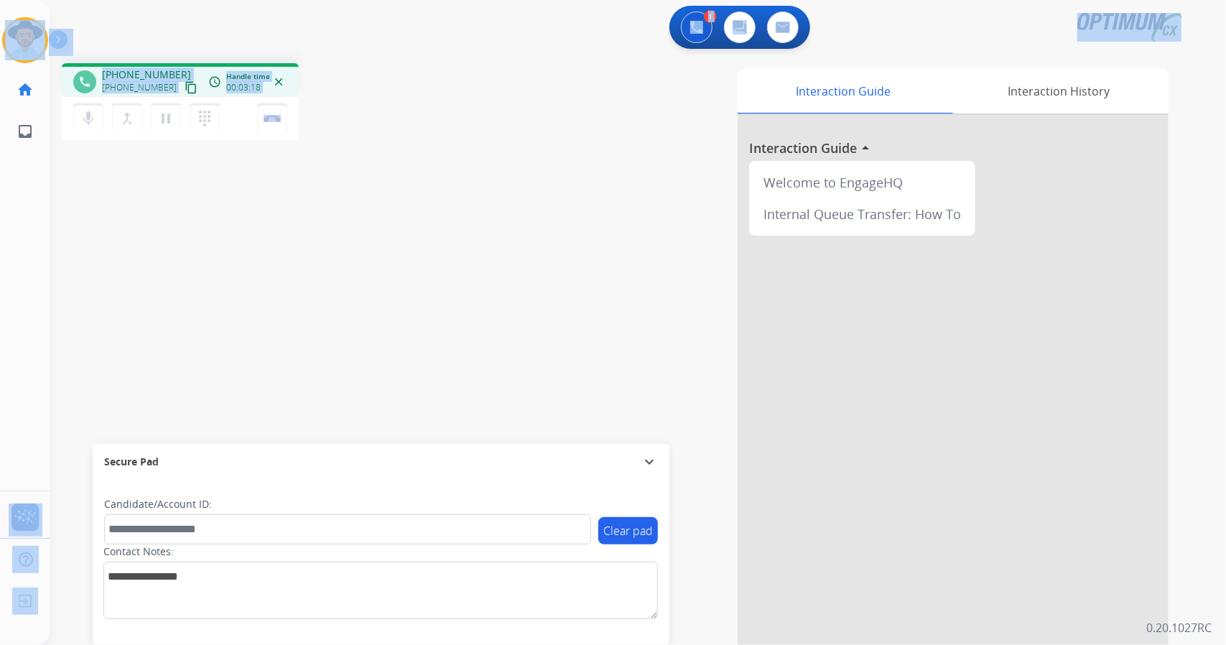
drag, startPoint x: 338, startPoint y: 118, endPoint x: 57, endPoint y: 29, distance: 293.9
click at [57, 29] on div "Outbound call Quit Outbound call Quit Schedule interaction + Add to my list Cus…" at bounding box center [613, 322] width 1226 height 645
click at [175, 36] on div "1 Voice Interactions 0 Chat Interactions 0 Email Interactions" at bounding box center [630, 29] width 1124 height 46
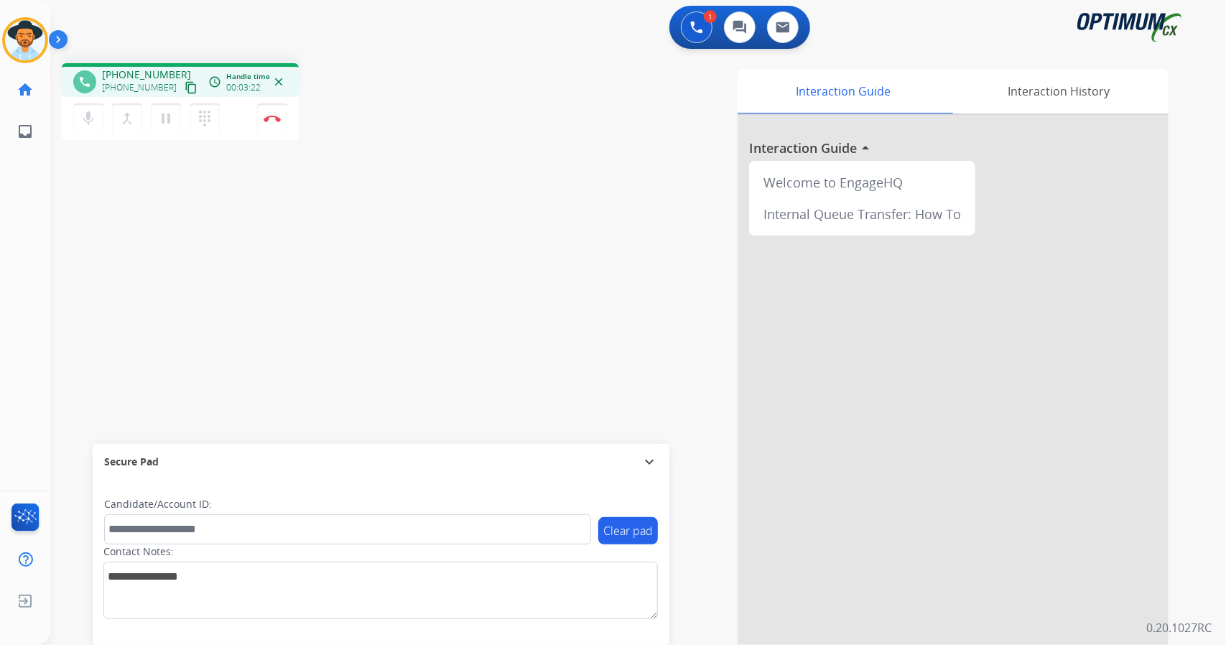
click at [1, 6] on div "[PERSON_NAME] Edit Avatar Agent: [PERSON_NAME] Profile: OCX Training home Home …" at bounding box center [25, 76] width 50 height 152
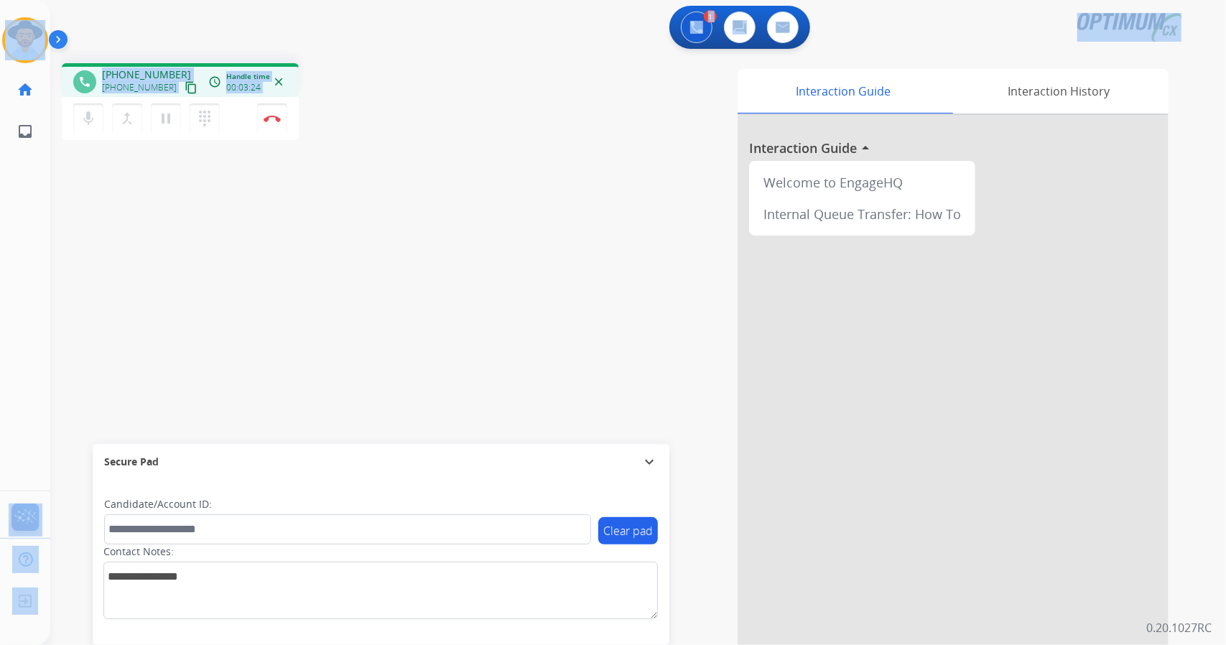
scroll to position [0, 4]
drag, startPoint x: 4, startPoint y: 5, endPoint x: 480, endPoint y: 223, distance: 522.9
click at [480, 223] on div "Outbound call Quit Outbound call Quit Schedule interaction + Add to my list Cus…" at bounding box center [613, 322] width 1226 height 645
click at [402, 91] on div "phone [PHONE_NUMBER] [PHONE_NUMBER] content_copy access_time Call metrics Queue…" at bounding box center [257, 103] width 390 height 81
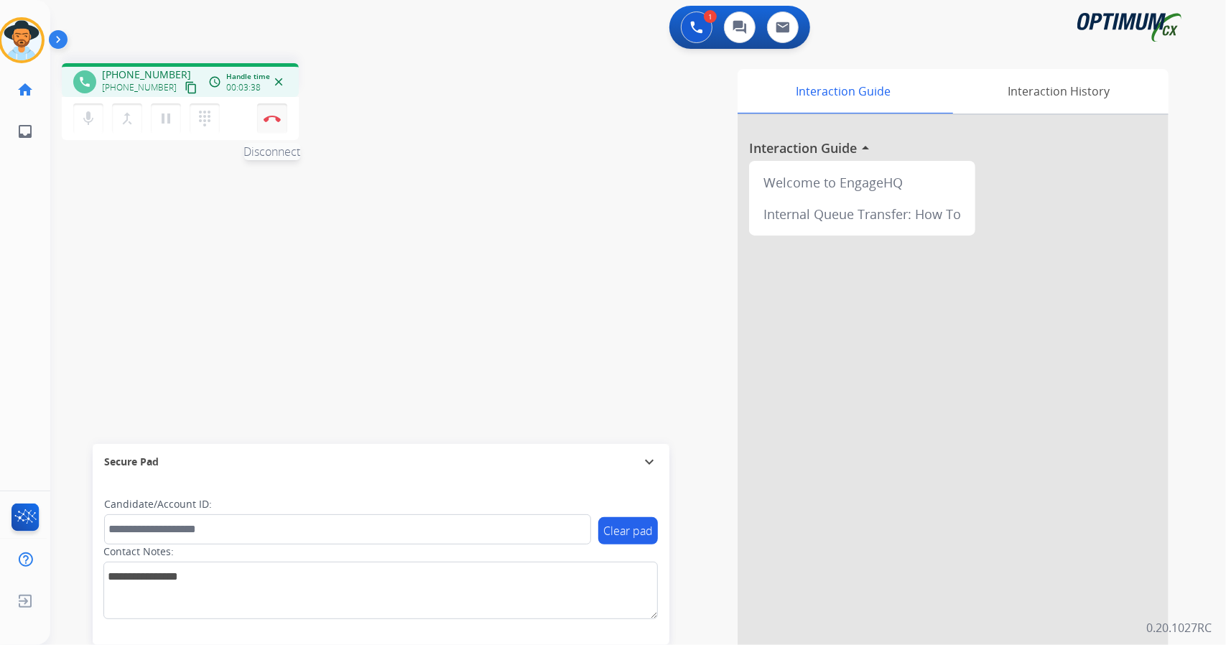
click at [272, 129] on button "Disconnect" at bounding box center [272, 118] width 30 height 30
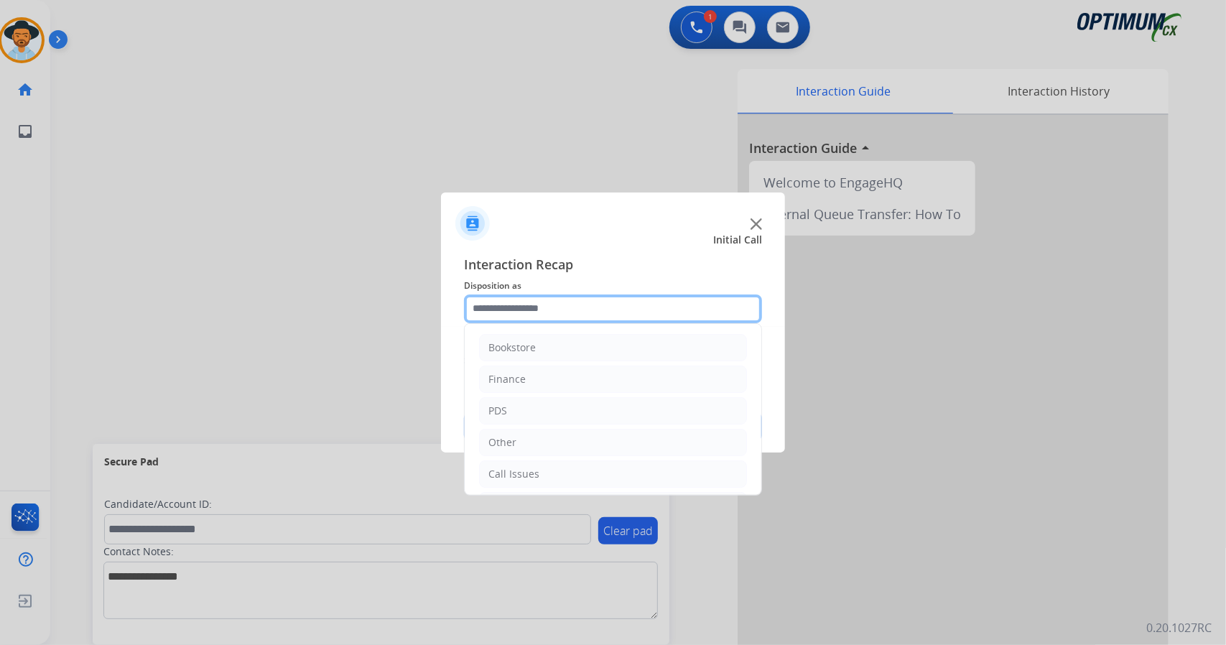
click at [586, 305] on input "text" at bounding box center [613, 308] width 298 height 29
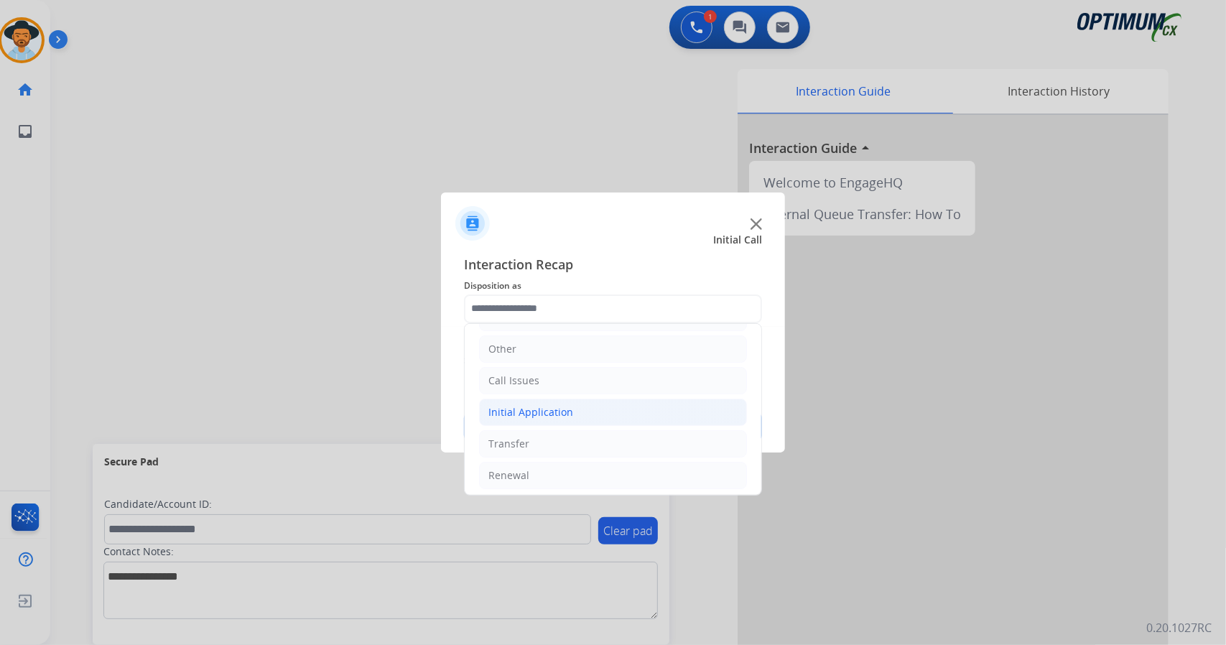
click at [569, 408] on div "Initial Application" at bounding box center [530, 412] width 85 height 14
click at [562, 471] on li "Appeals" at bounding box center [627, 475] width 239 height 27
type input "*******"
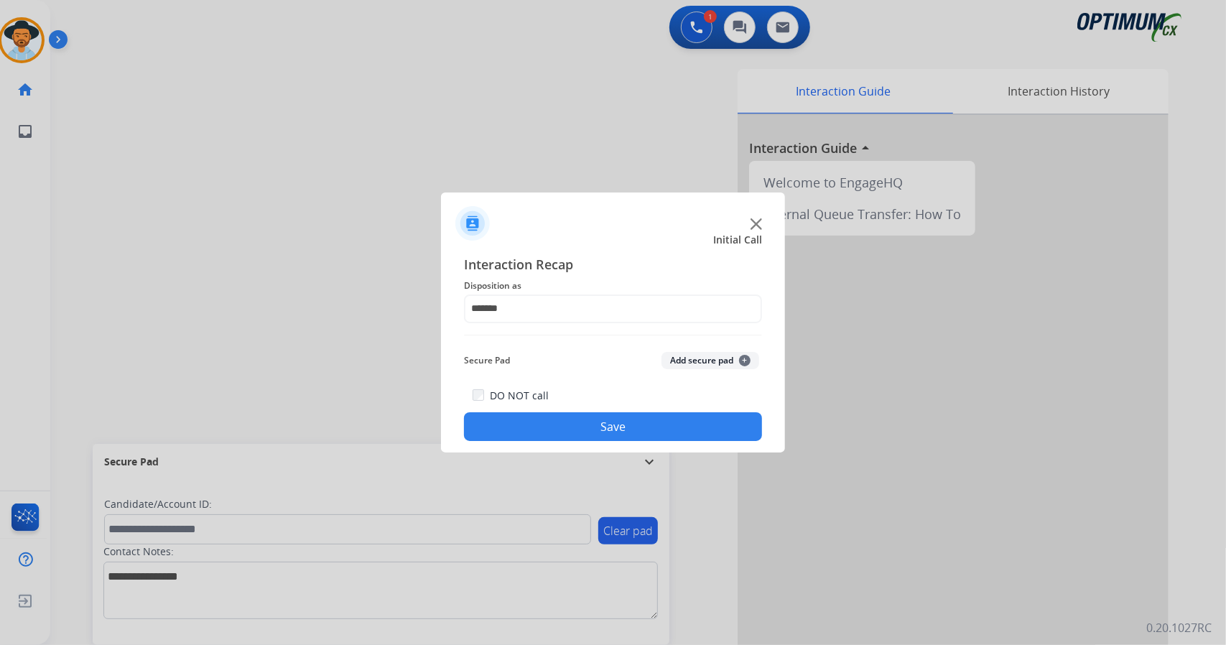
click at [543, 433] on button "Save" at bounding box center [613, 426] width 298 height 29
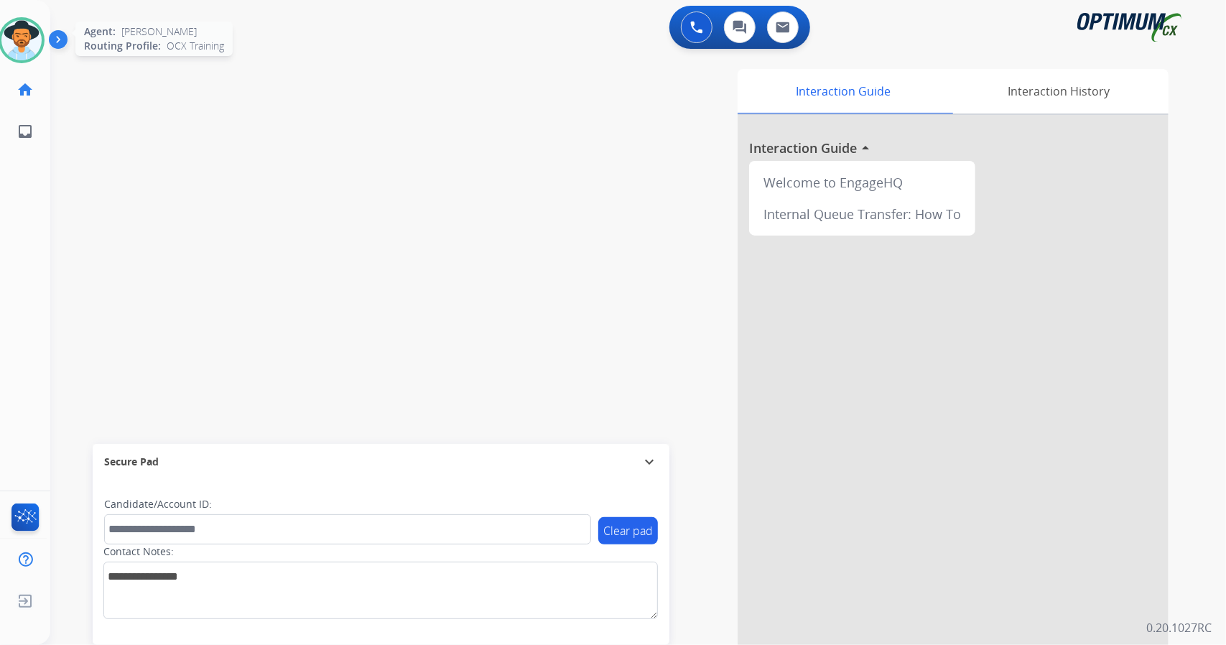
click at [14, 52] on img at bounding box center [21, 40] width 40 height 40
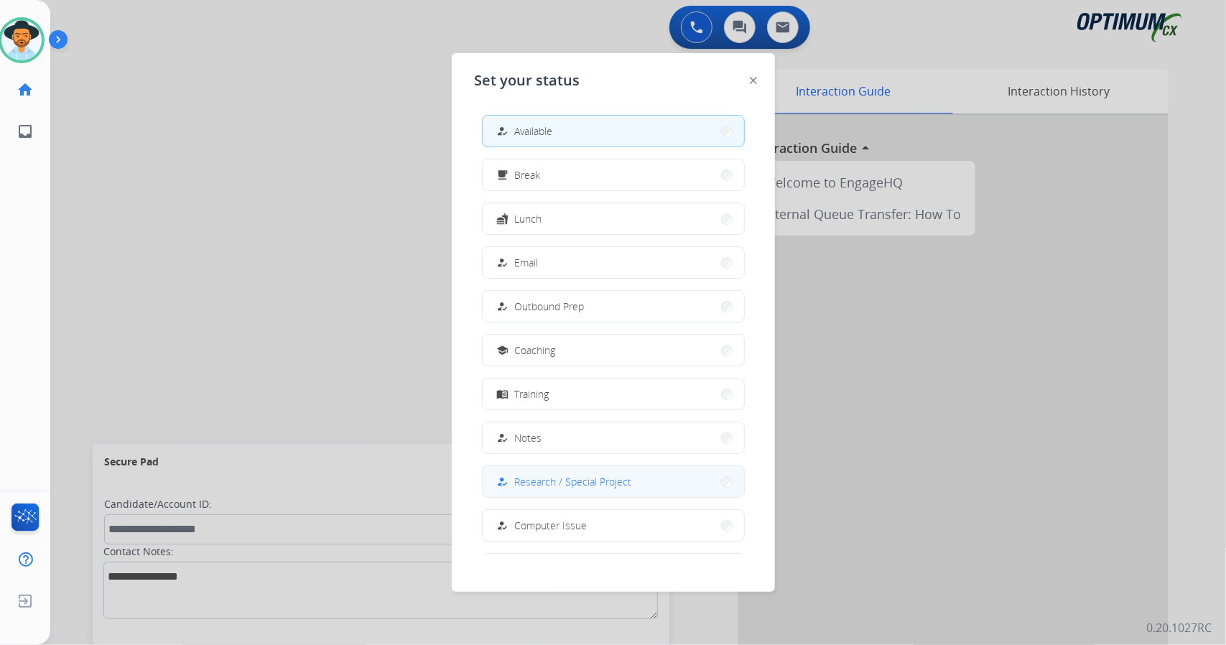
scroll to position [135, 0]
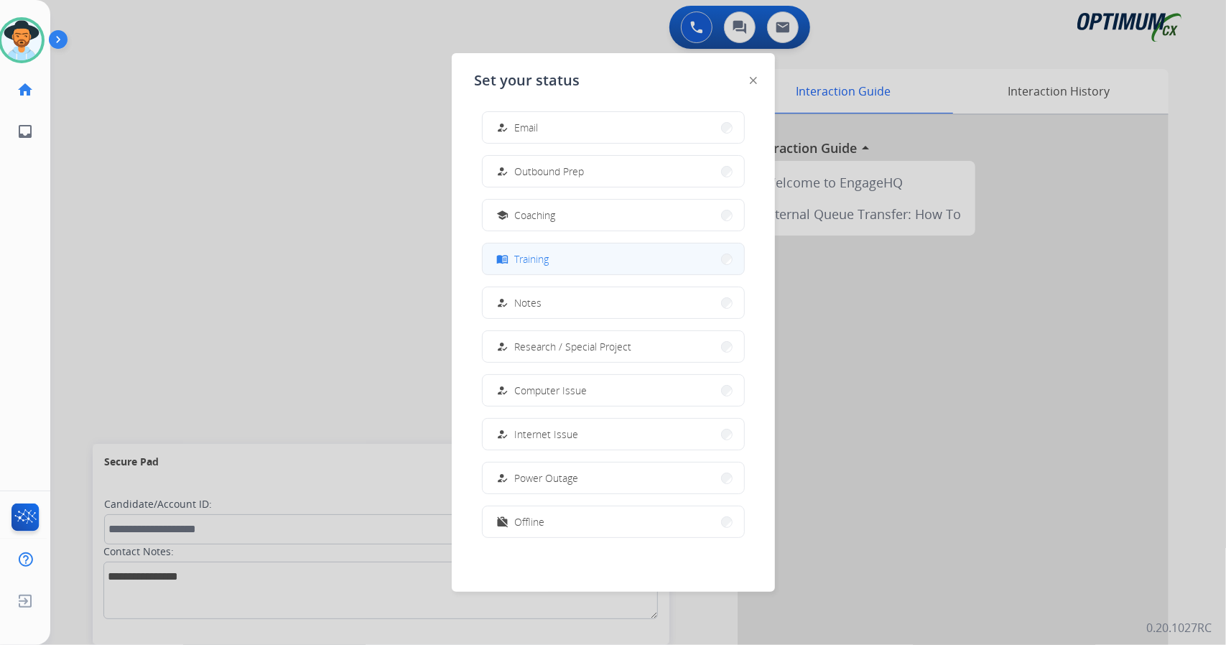
click at [604, 246] on button "menu_book Training" at bounding box center [613, 258] width 261 height 31
